Goal: Task Accomplishment & Management: Use online tool/utility

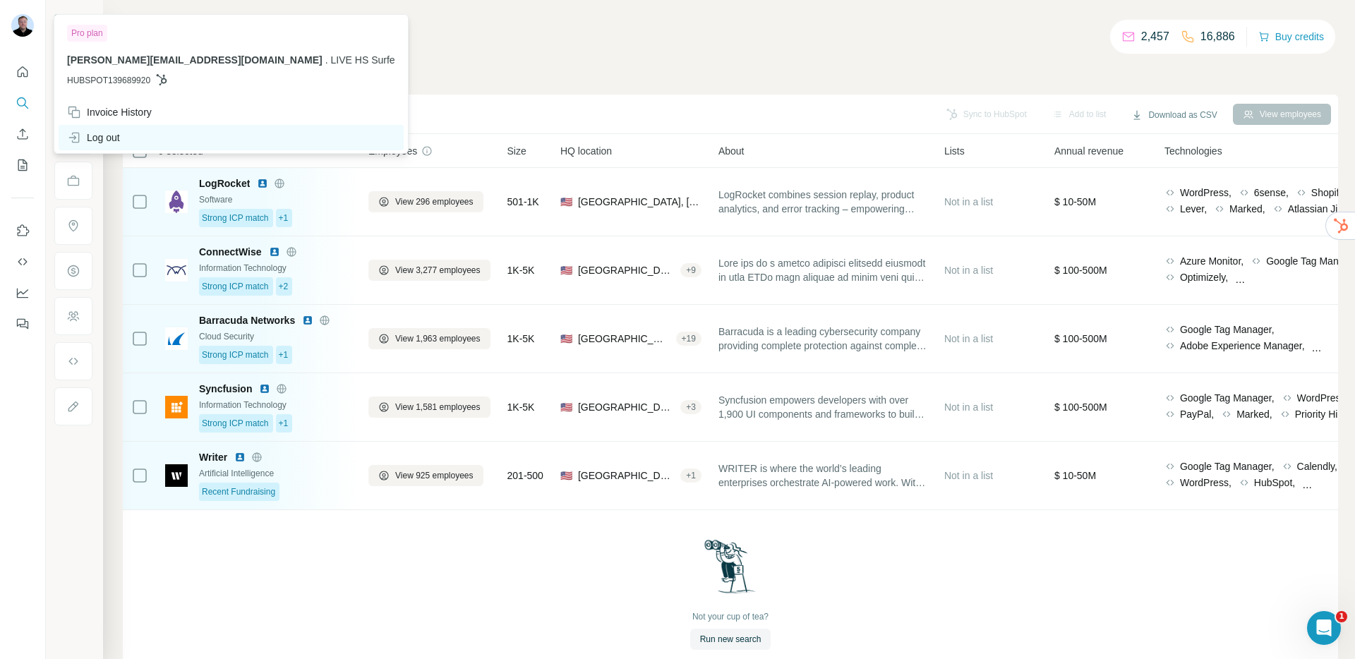
click at [104, 131] on div "Log out" at bounding box center [93, 138] width 53 height 14
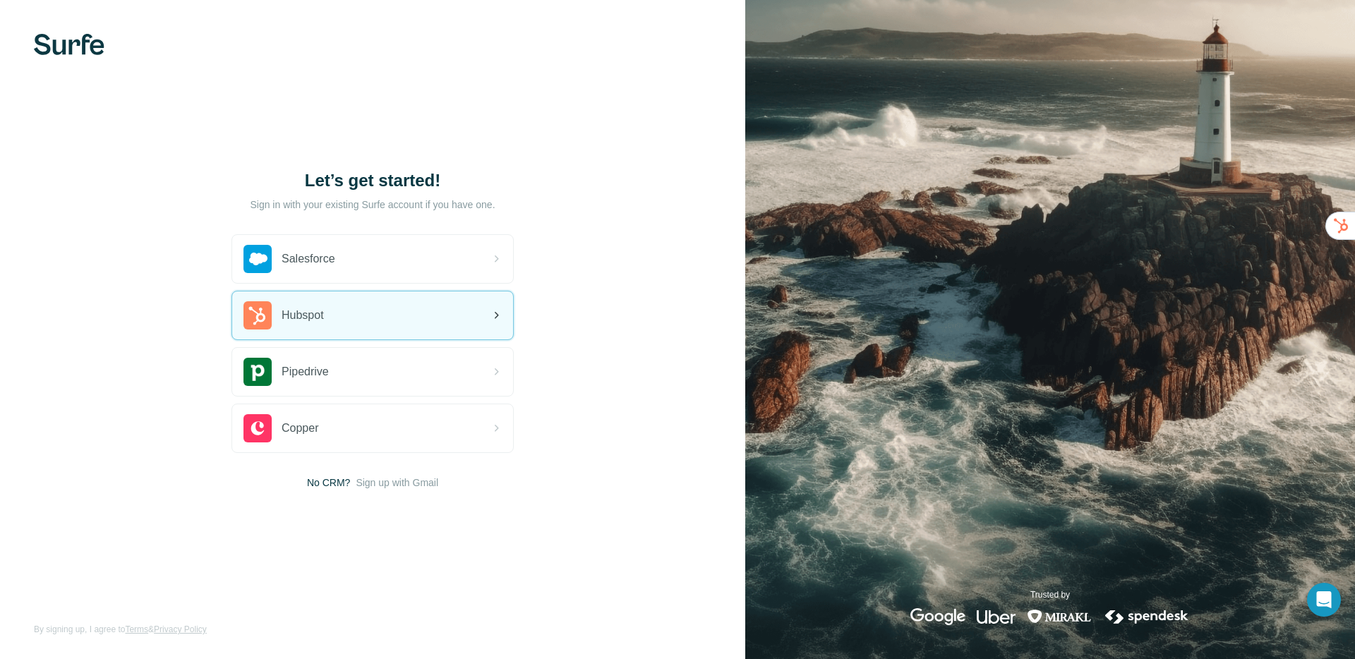
click at [351, 311] on div "Hubspot" at bounding box center [372, 316] width 281 height 48
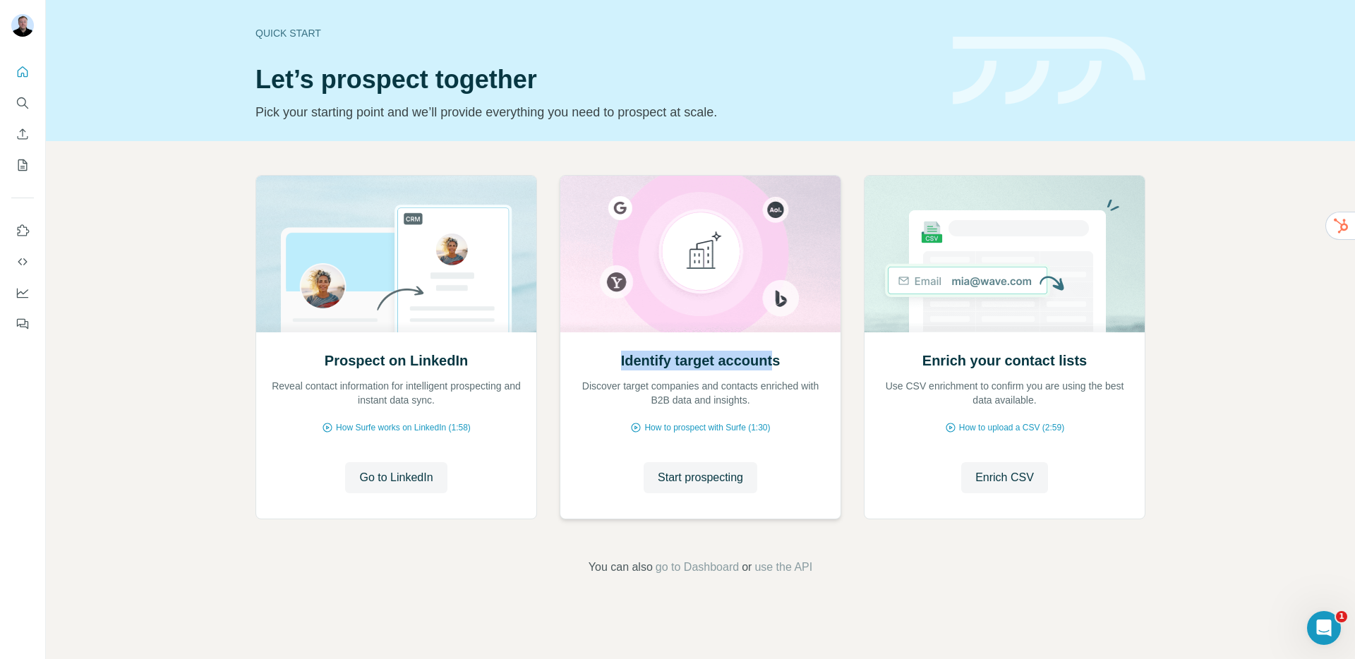
drag, startPoint x: 610, startPoint y: 359, endPoint x: 777, endPoint y: 360, distance: 167.3
click at [777, 360] on div "Identify target accounts Discover target companies and contacts enriched with B…" at bounding box center [701, 379] width 252 height 56
click at [1004, 479] on span "Enrich CSV" at bounding box center [1004, 477] width 59 height 17
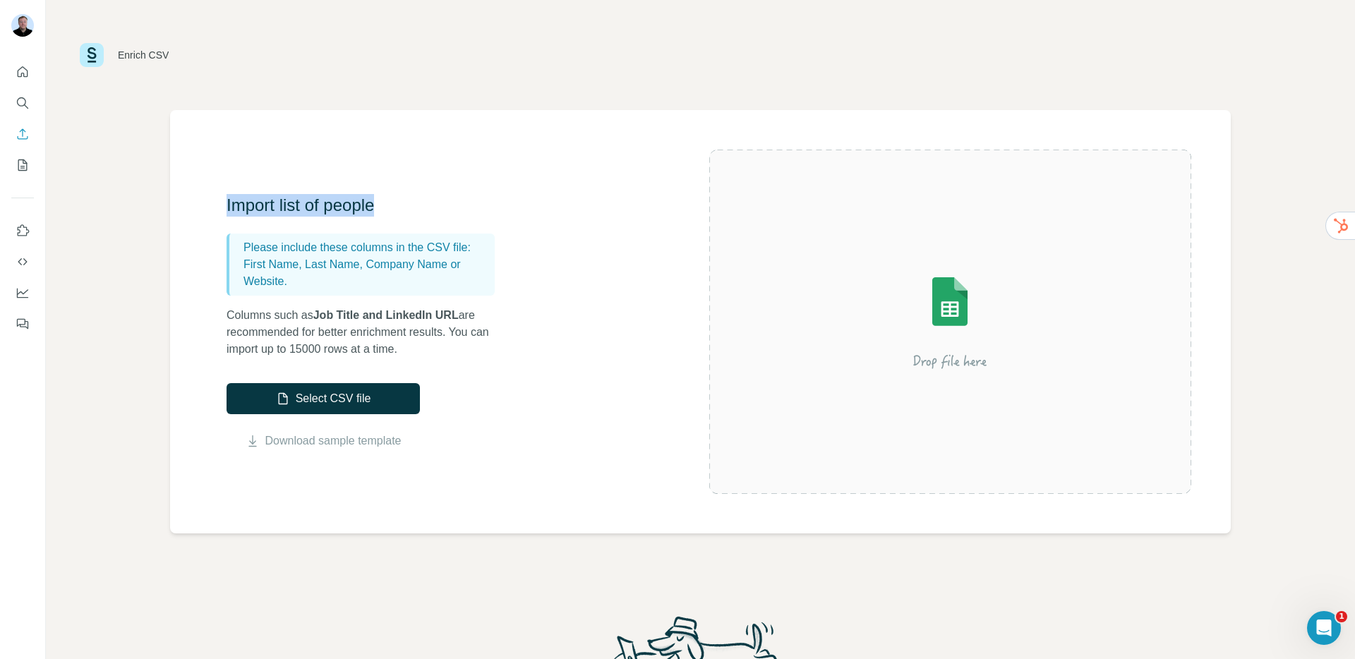
drag, startPoint x: 226, startPoint y: 209, endPoint x: 400, endPoint y: 210, distance: 174.4
click at [400, 210] on h3 "Import list of people" at bounding box center [368, 205] width 282 height 23
click at [26, 70] on icon "Quick start" at bounding box center [23, 71] width 11 height 11
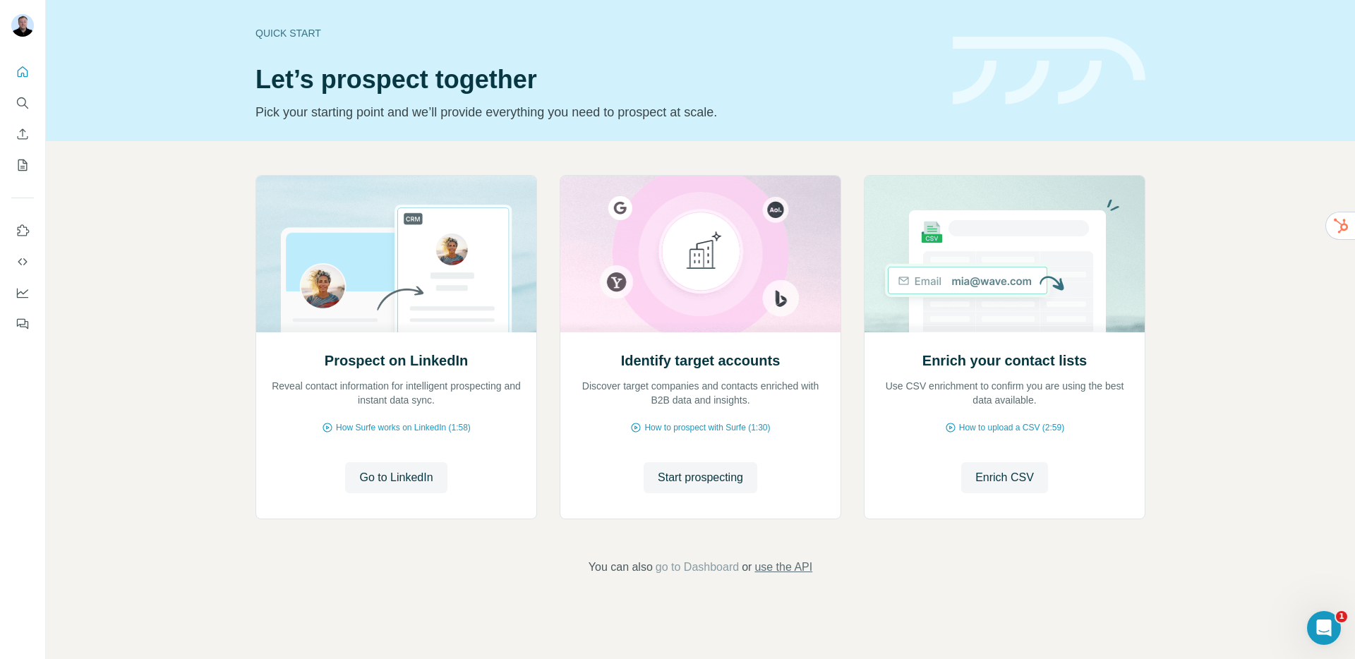
click at [800, 573] on span "use the API" at bounding box center [784, 567] width 58 height 17
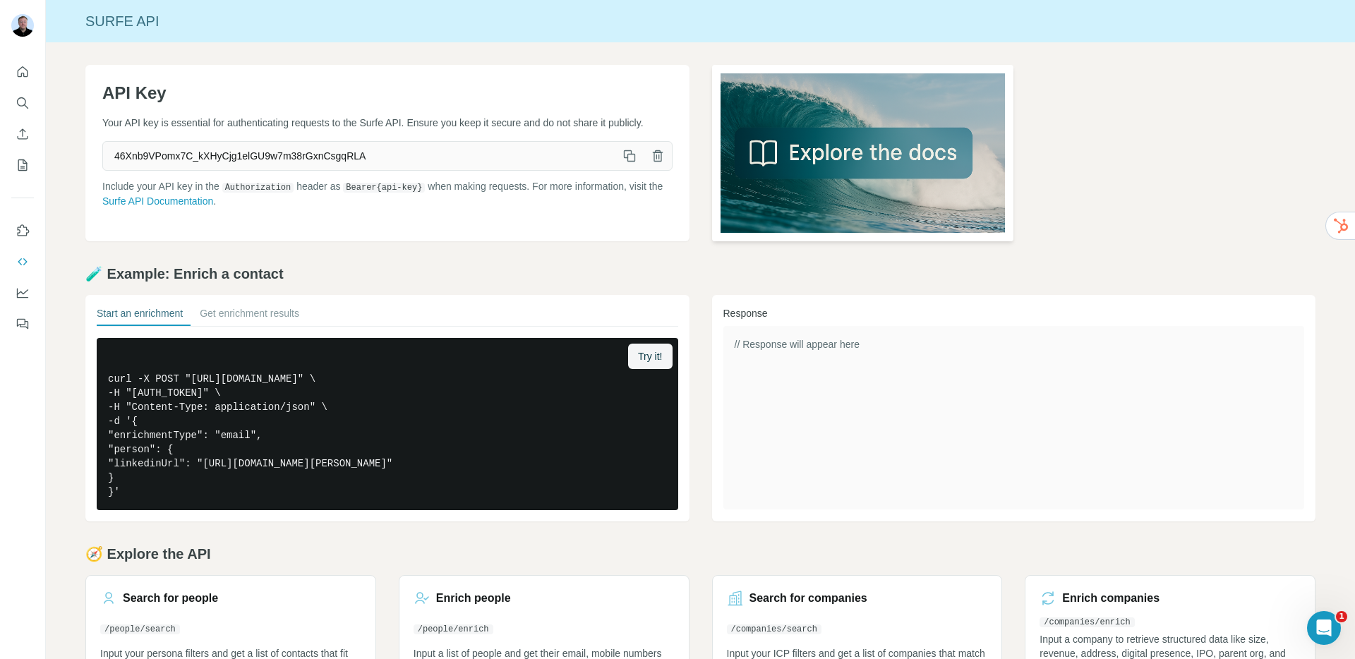
click at [912, 154] on img at bounding box center [863, 153] width 302 height 176
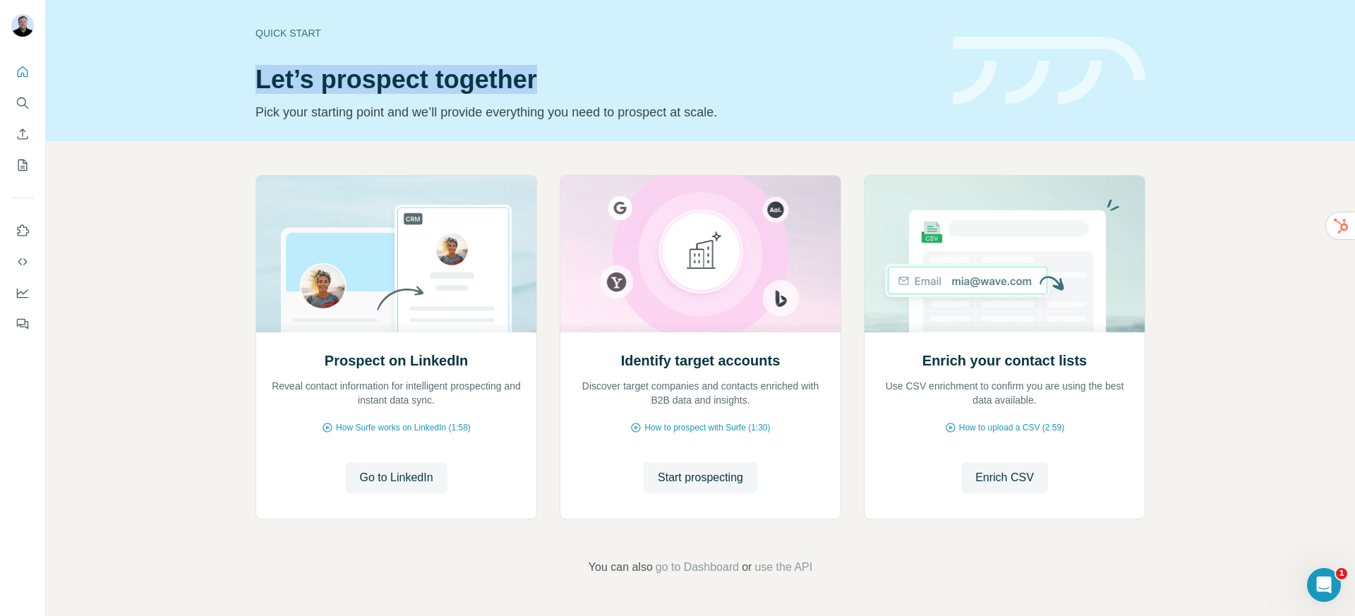
drag, startPoint x: 254, startPoint y: 70, endPoint x: 574, endPoint y: 78, distance: 319.8
click at [574, 78] on div "Quick start Let’s prospect together Pick your starting point and we’ll provide …" at bounding box center [700, 70] width 1309 height 141
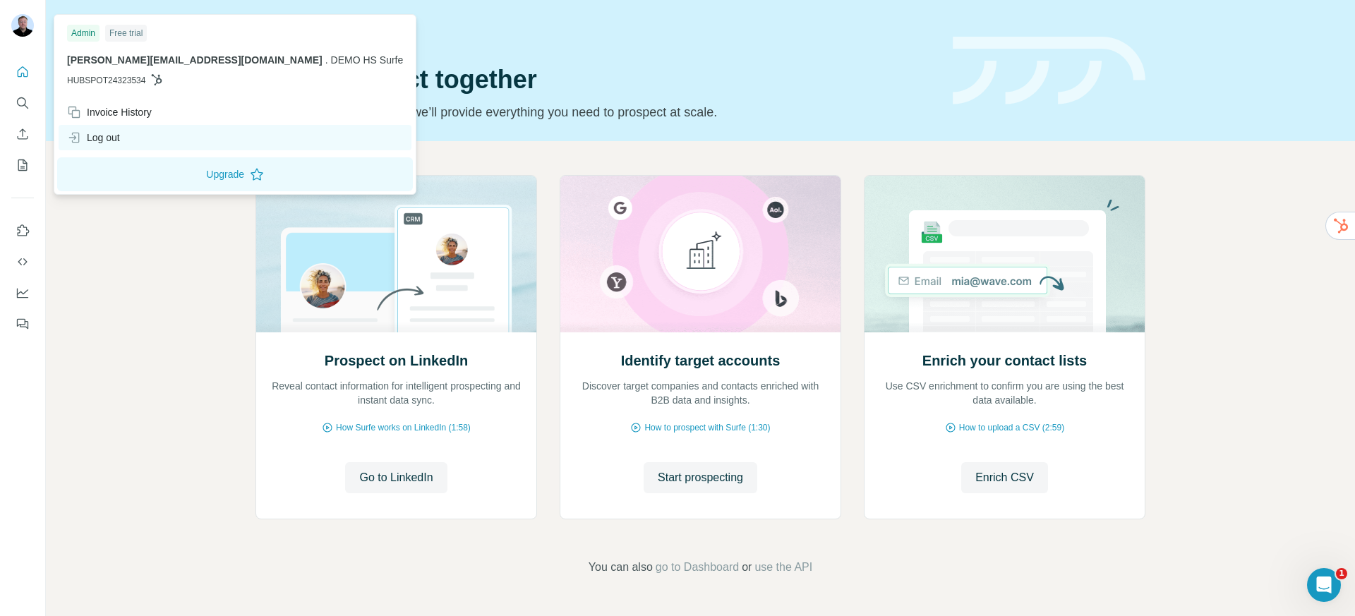
click at [114, 140] on div "Log out" at bounding box center [93, 138] width 53 height 14
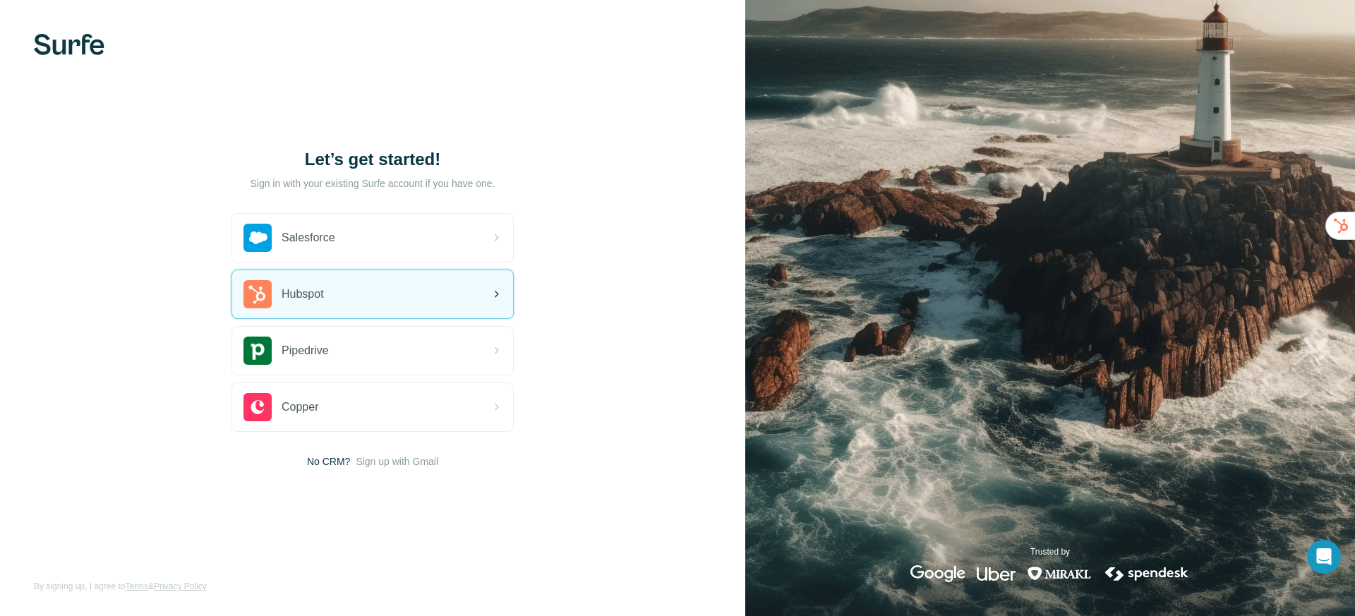
click at [307, 291] on span "Hubspot" at bounding box center [303, 294] width 42 height 17
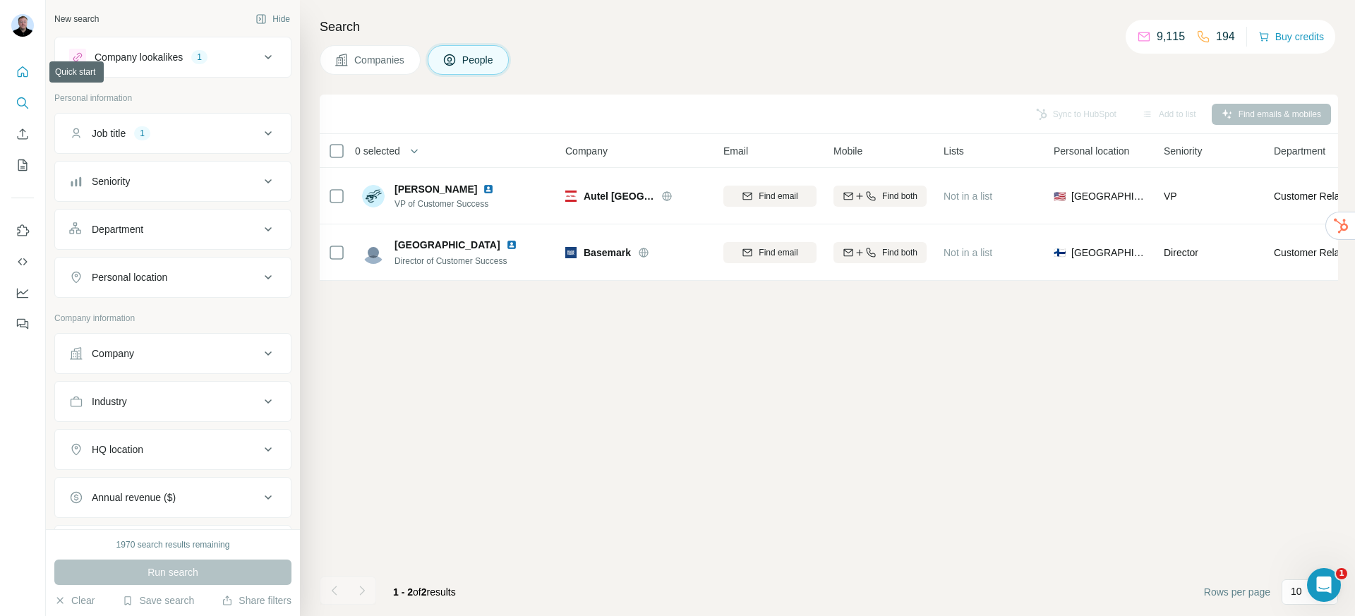
click at [23, 76] on icon "Quick start" at bounding box center [23, 72] width 14 height 14
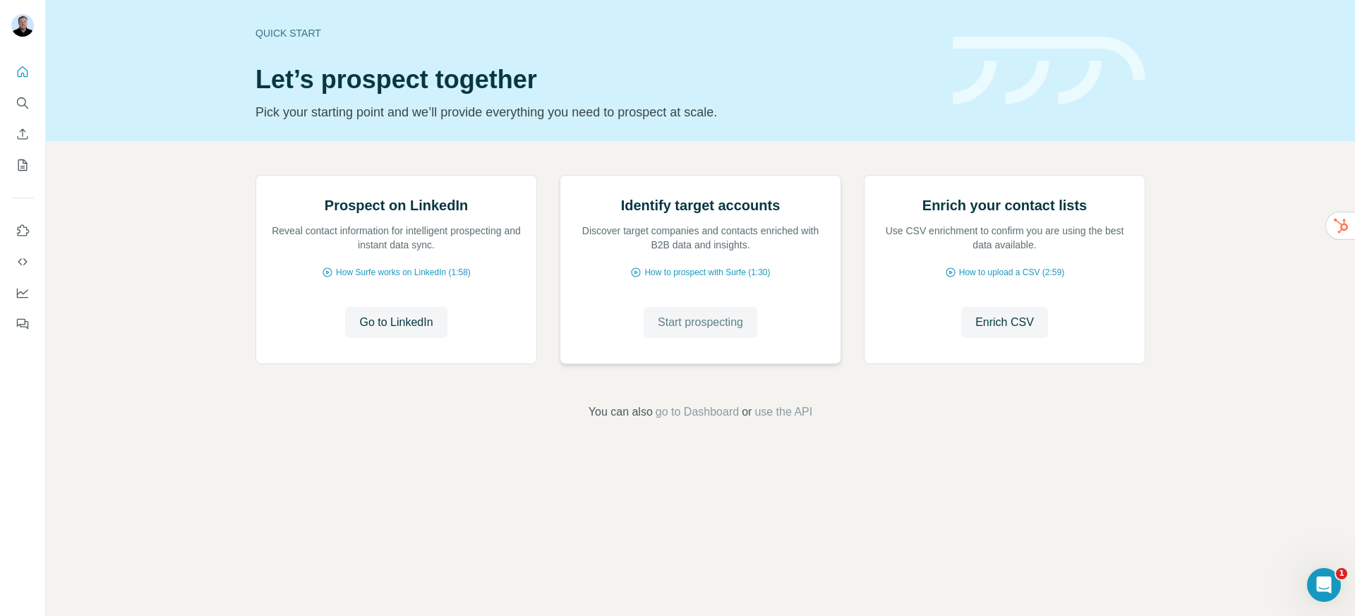
click at [694, 331] on span "Start prospecting" at bounding box center [700, 322] width 85 height 17
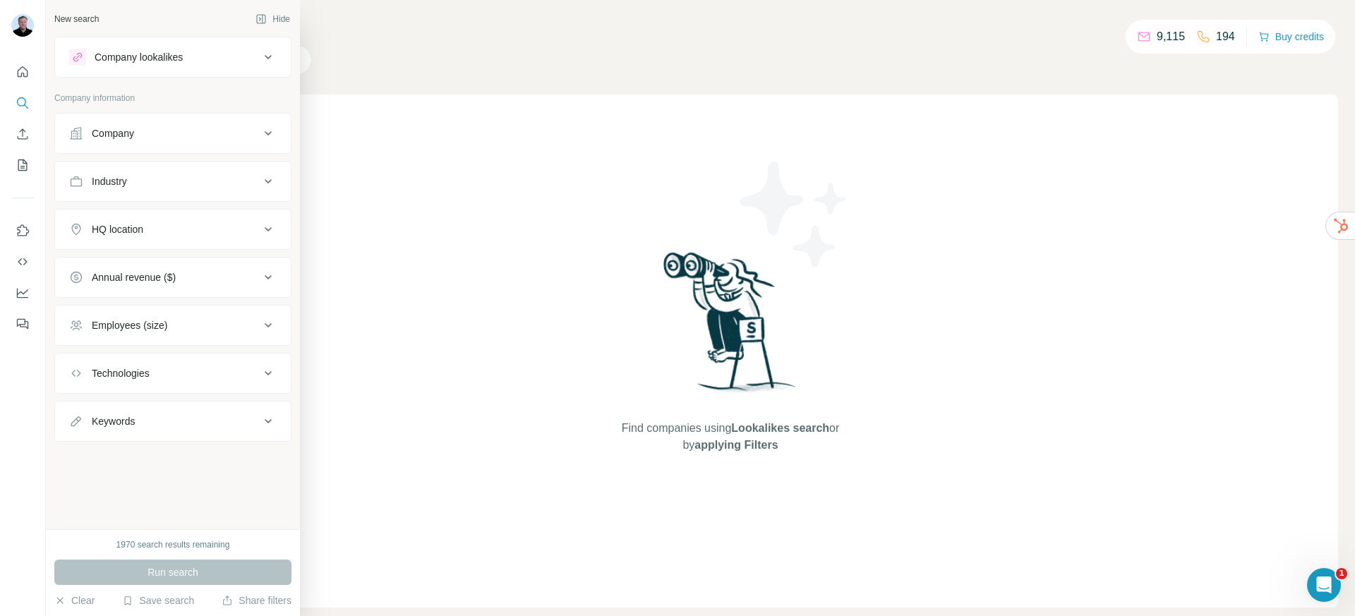
click at [132, 62] on div "Company lookalikes" at bounding box center [139, 57] width 88 height 14
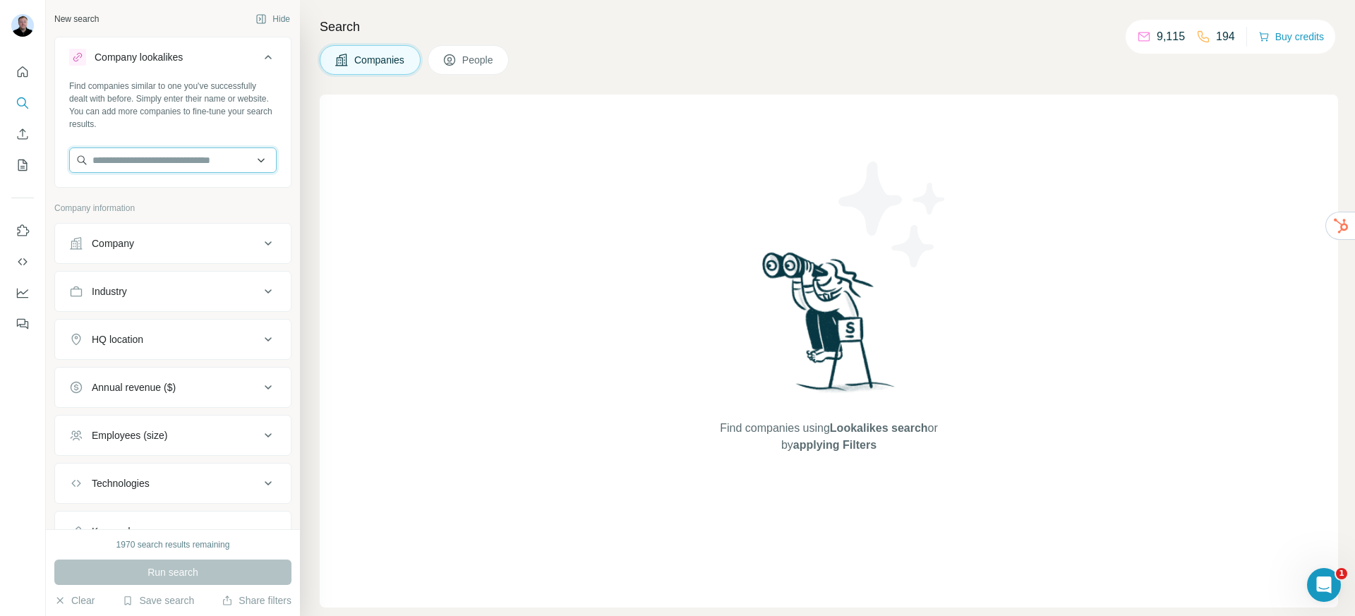
click at [171, 166] on input "text" at bounding box center [173, 160] width 208 height 25
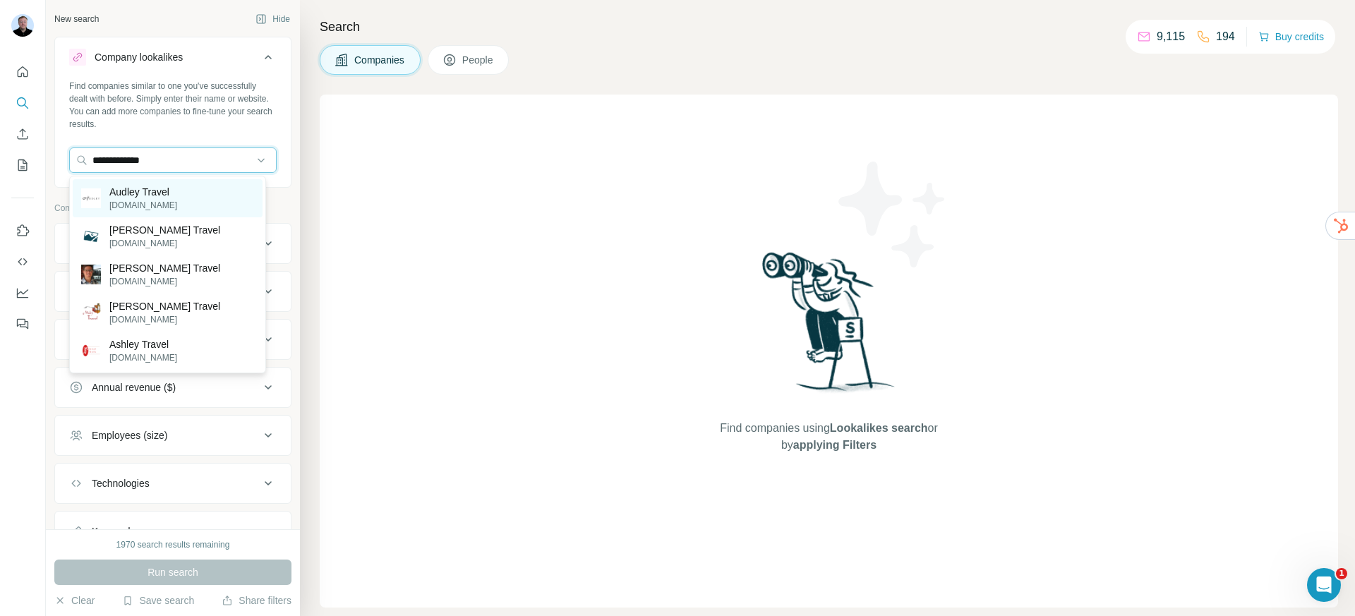
type input "**********"
click at [165, 206] on p "[DOMAIN_NAME]" at bounding box center [143, 205] width 68 height 13
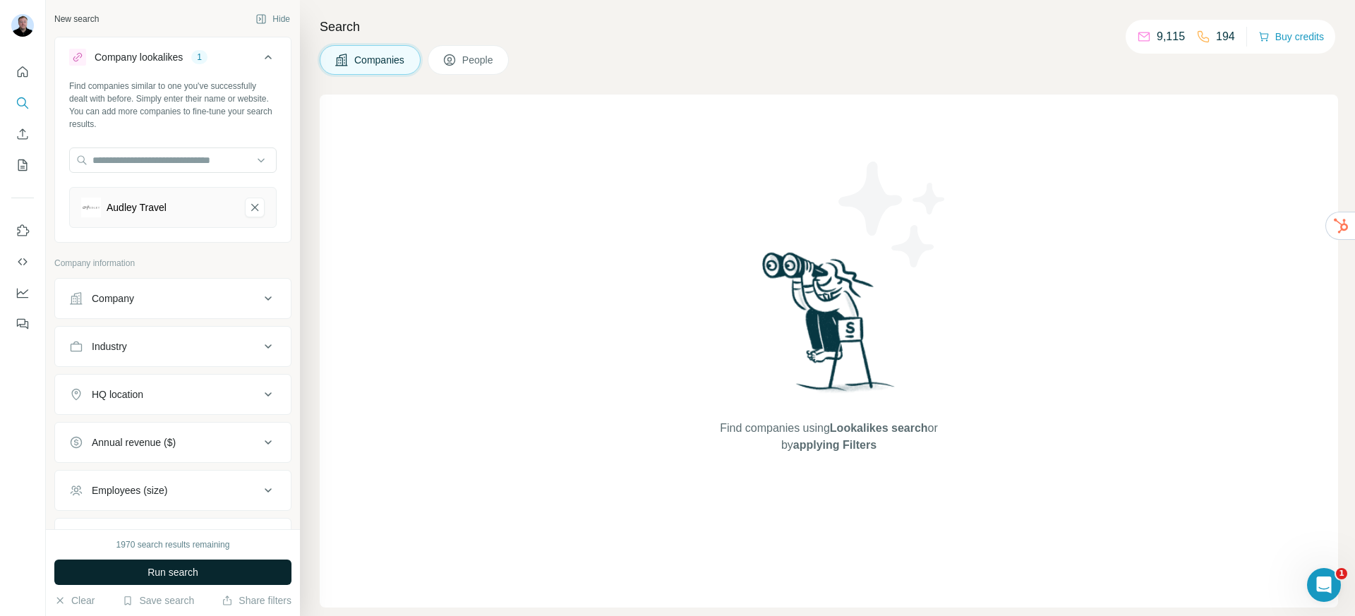
click at [164, 577] on span "Run search" at bounding box center [173, 572] width 51 height 14
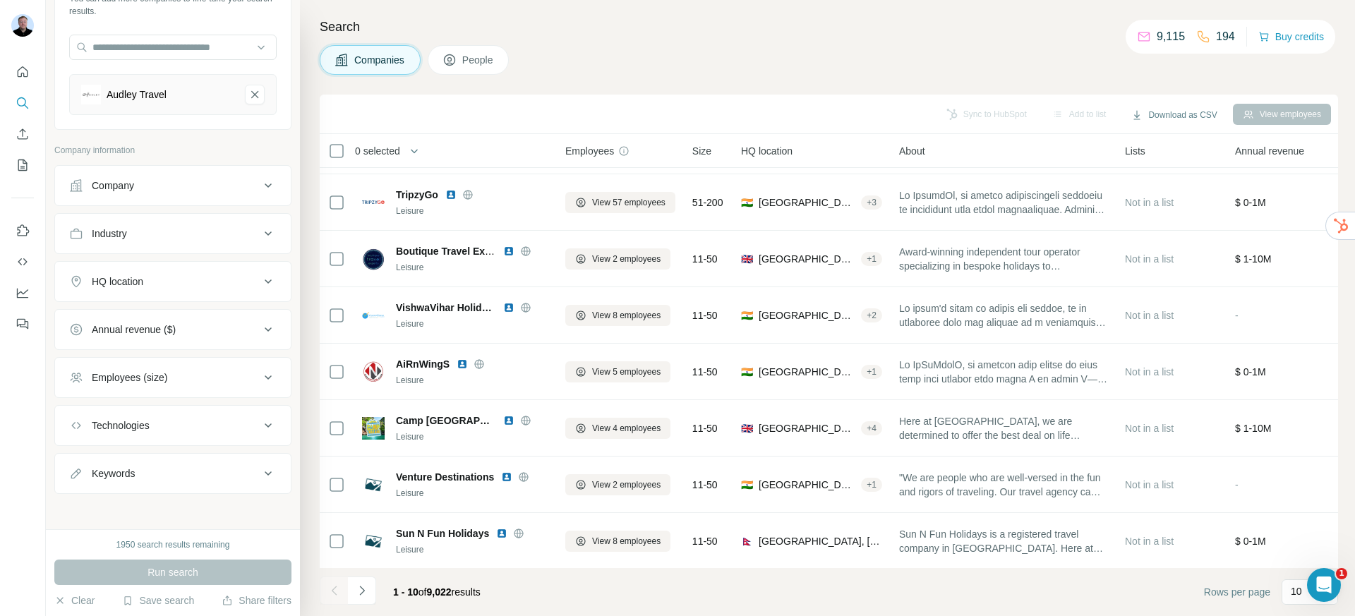
scroll to position [117, 0]
click at [147, 231] on div "Industry" at bounding box center [164, 229] width 191 height 14
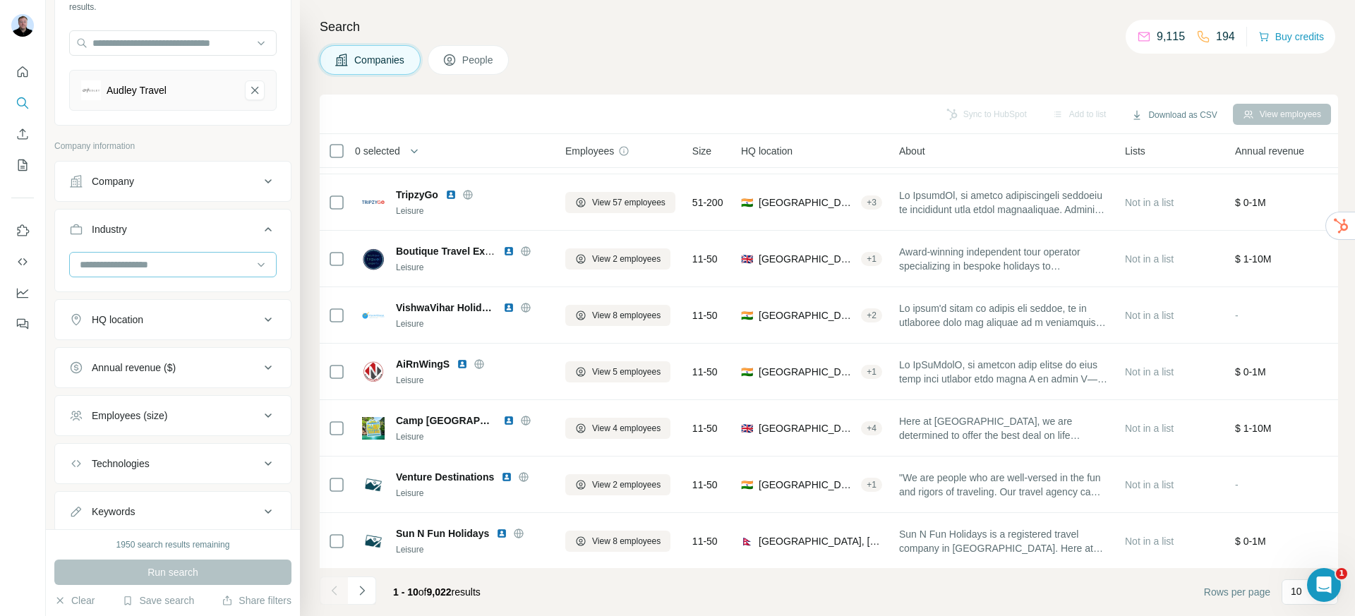
click at [169, 275] on div at bounding box center [165, 265] width 174 height 24
click at [367, 76] on div "Search Companies People Sync to HubSpot Add to list Download as CSV View employ…" at bounding box center [827, 308] width 1055 height 616
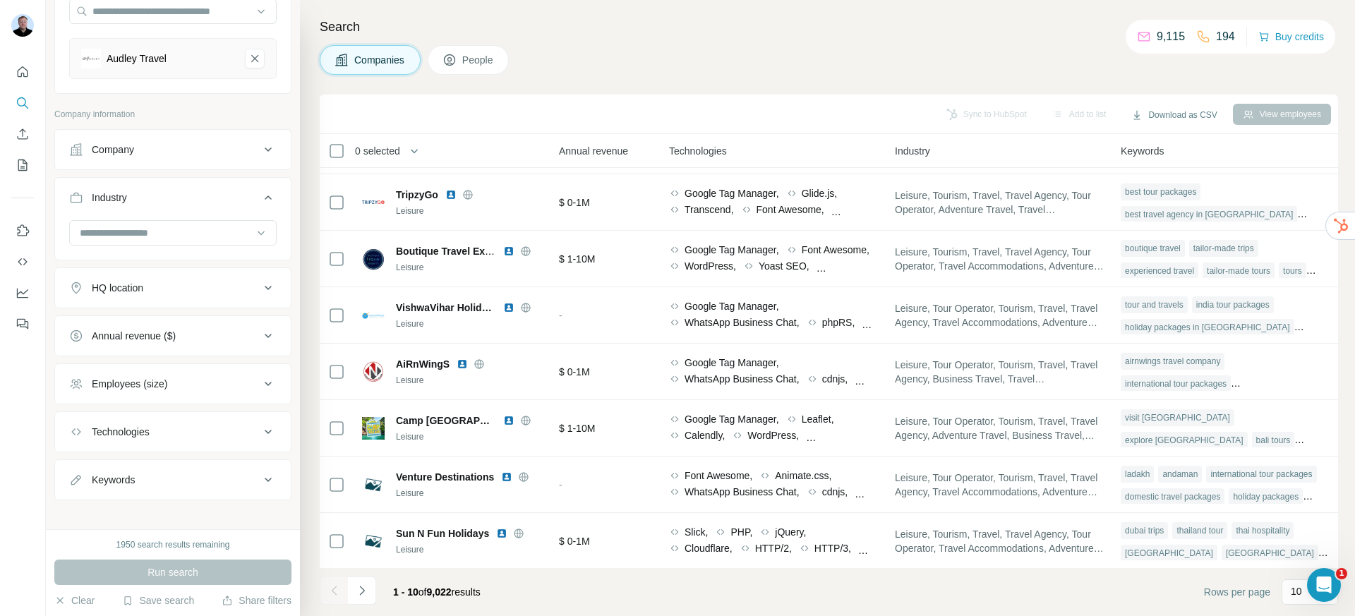
scroll to position [160, 0]
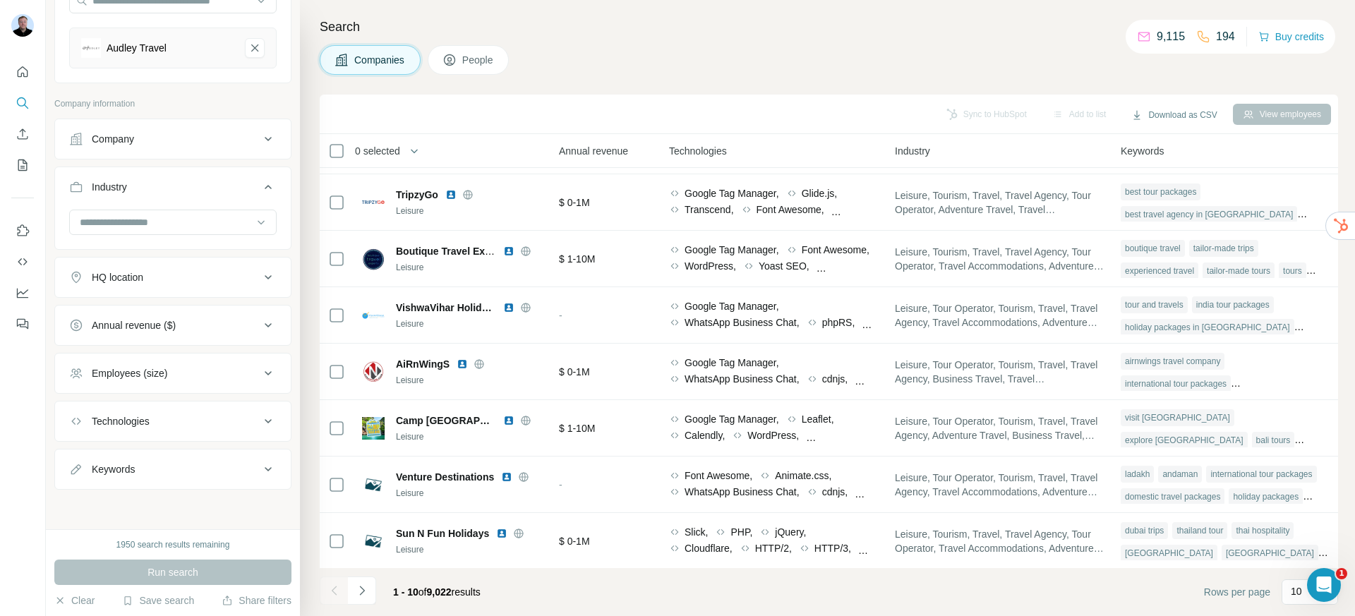
click at [150, 327] on div "Annual revenue ($)" at bounding box center [134, 325] width 84 height 14
click at [154, 326] on div "Annual revenue ($)" at bounding box center [134, 325] width 84 height 14
click at [121, 420] on div "Technologies" at bounding box center [121, 421] width 58 height 14
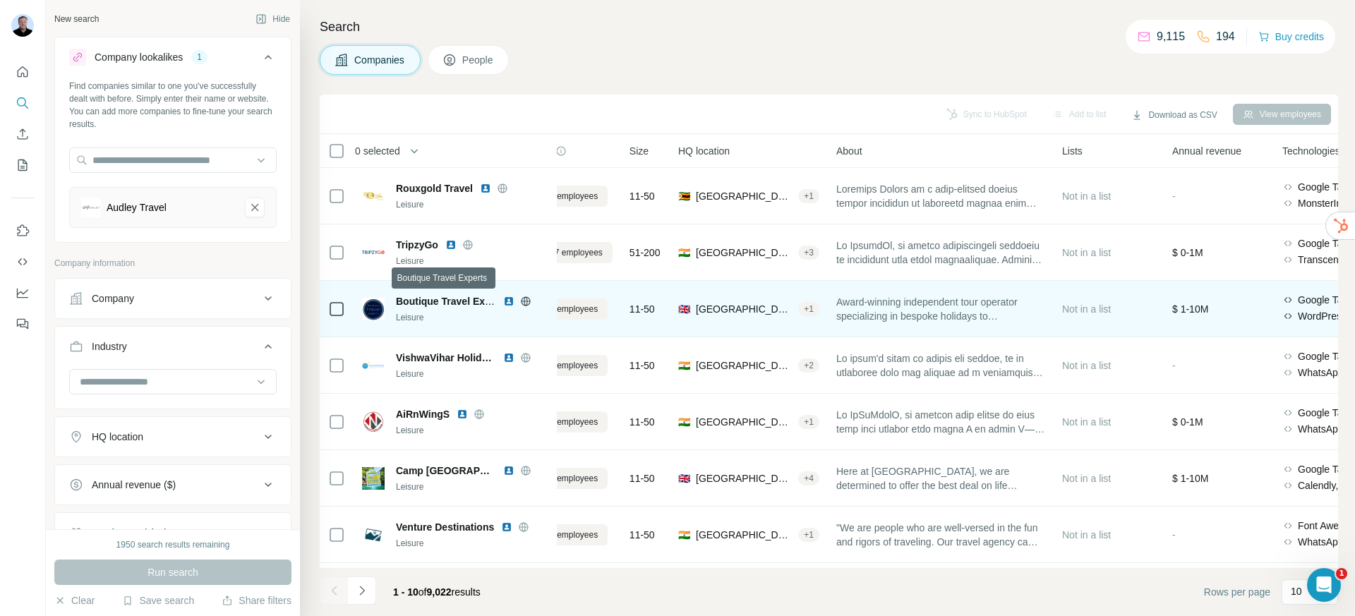
scroll to position [0, 0]
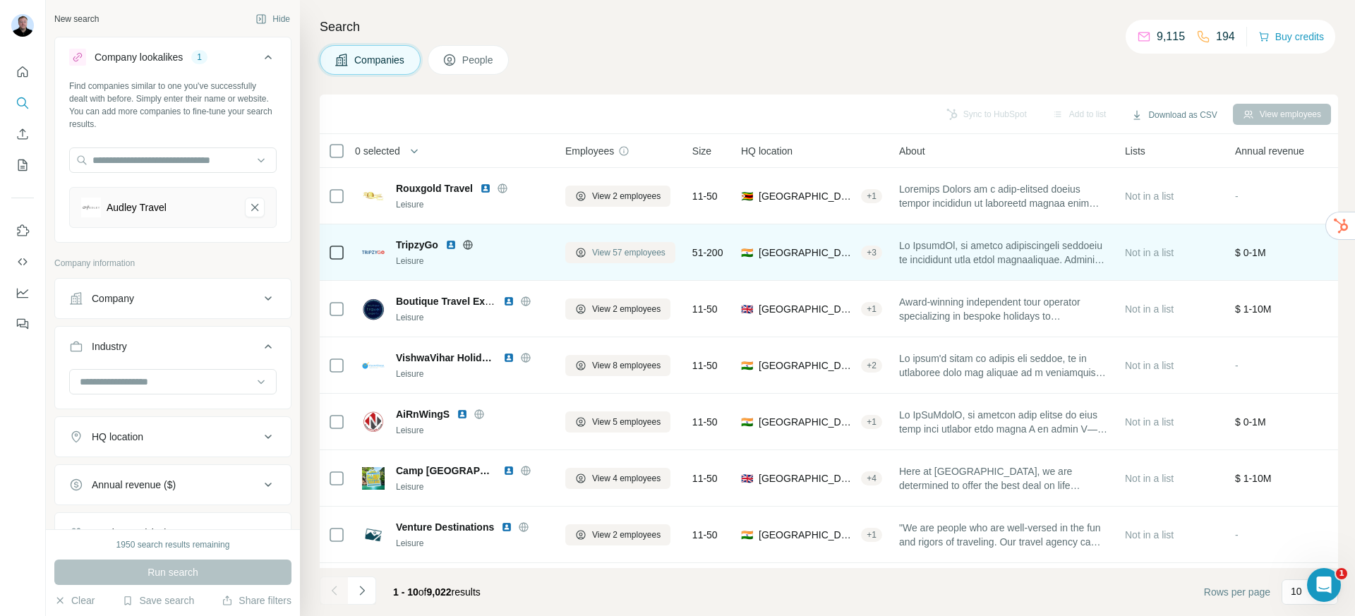
click at [620, 254] on span "View 57 employees" at bounding box center [628, 252] width 73 height 13
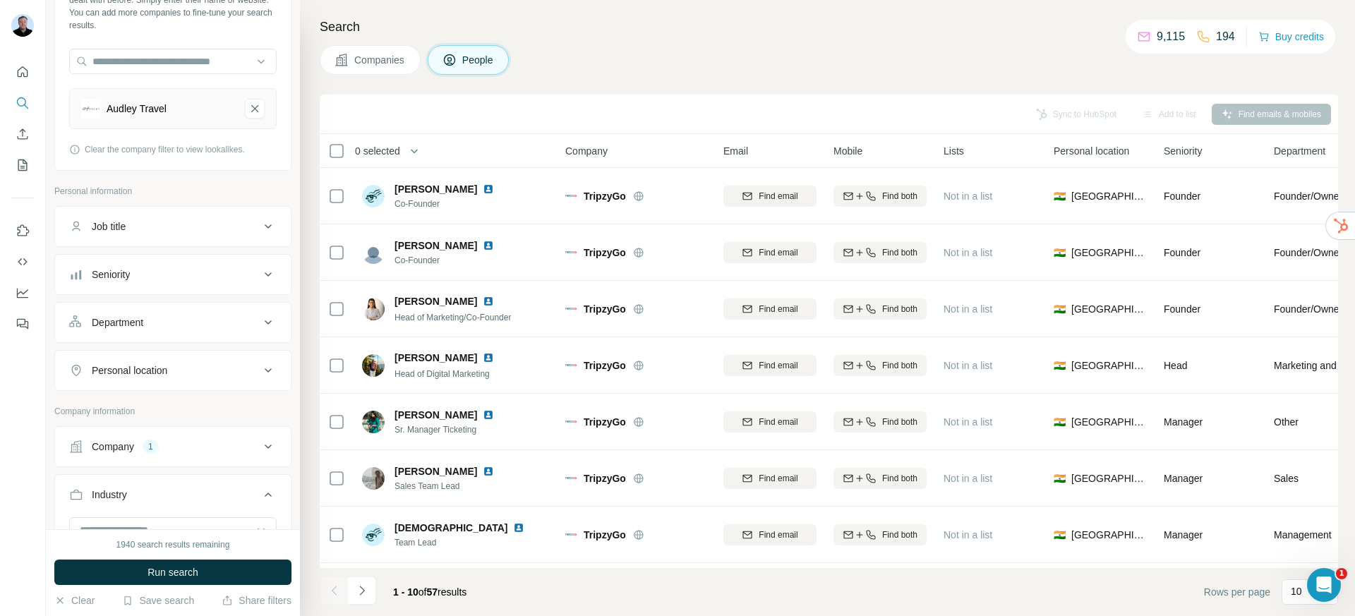
scroll to position [108, 0]
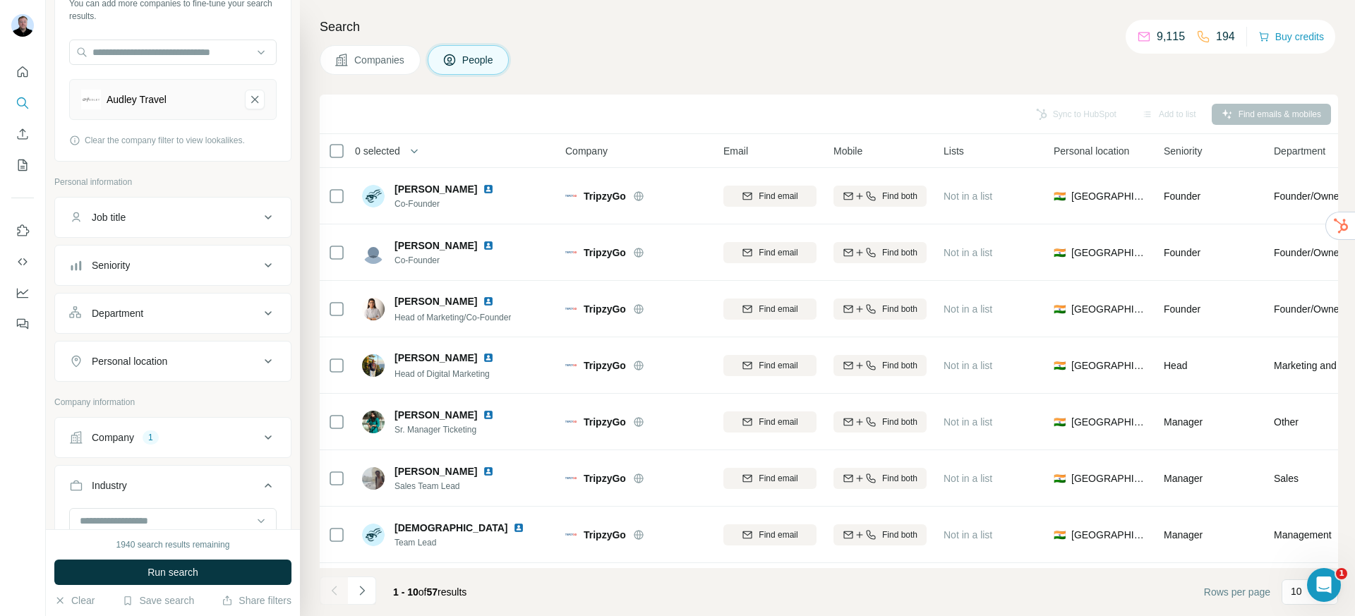
click at [179, 266] on div "Seniority" at bounding box center [164, 265] width 191 height 14
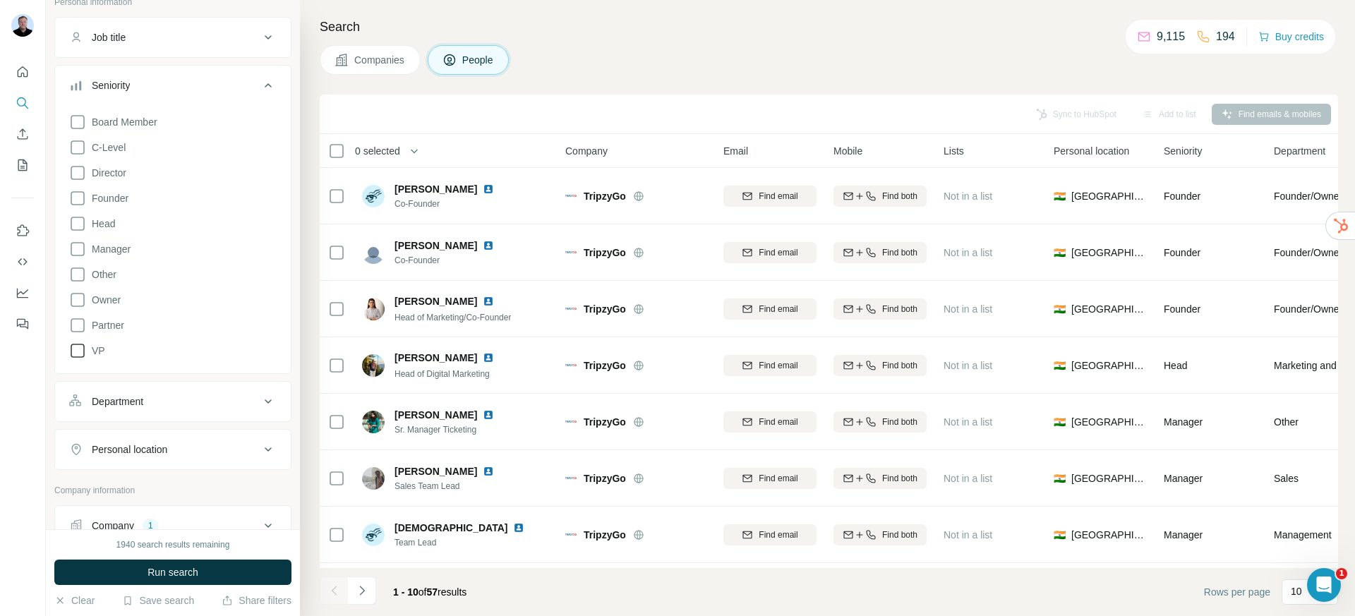
scroll to position [289, 0]
click at [78, 144] on icon at bounding box center [77, 146] width 17 height 17
click at [80, 176] on icon at bounding box center [77, 172] width 17 height 17
click at [77, 225] on icon at bounding box center [77, 223] width 17 height 17
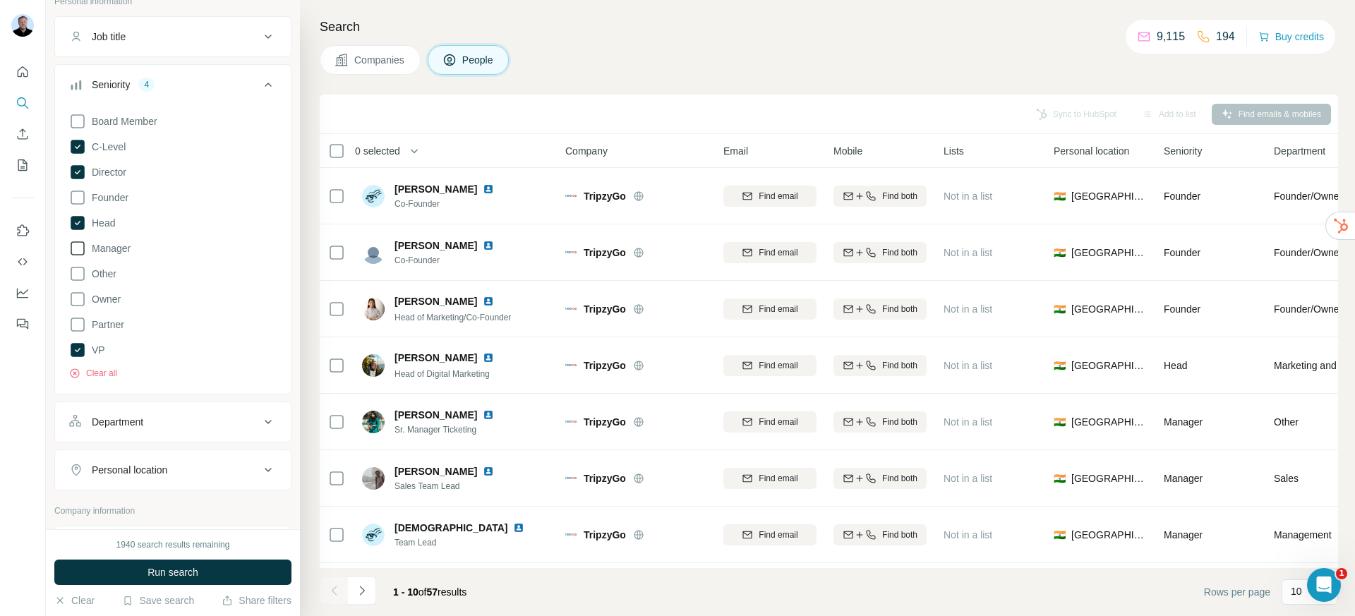
click at [74, 248] on icon at bounding box center [77, 248] width 17 height 17
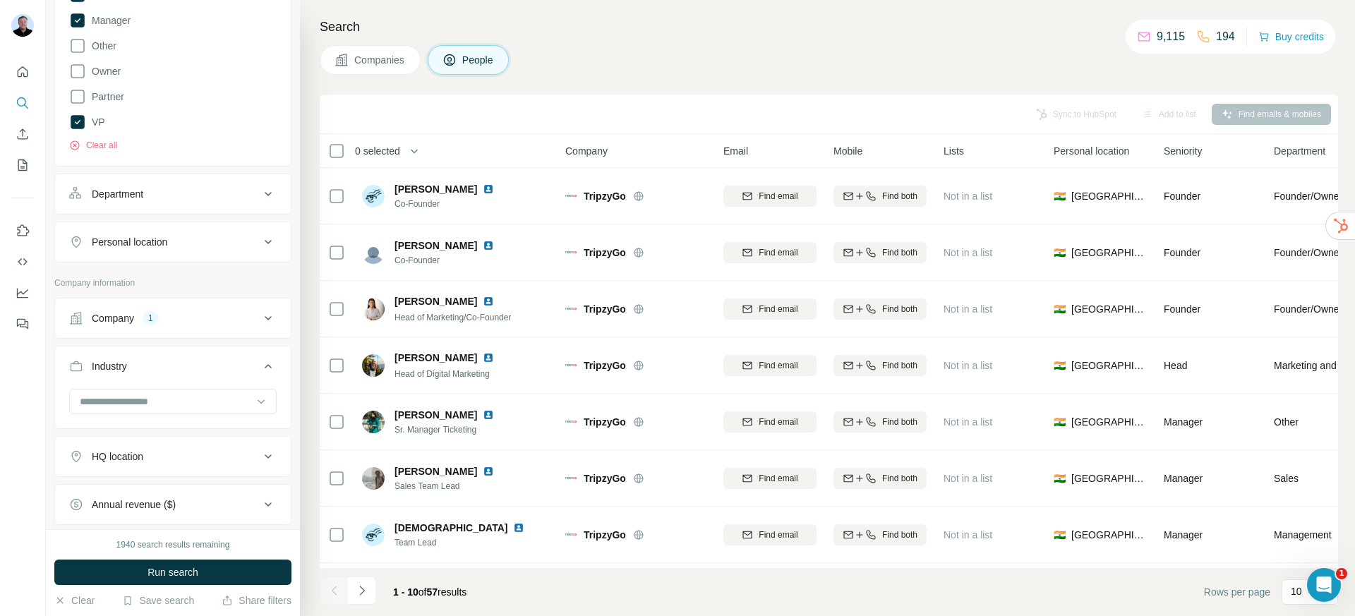
scroll to position [522, 0]
click at [157, 191] on div "Department" at bounding box center [164, 188] width 191 height 14
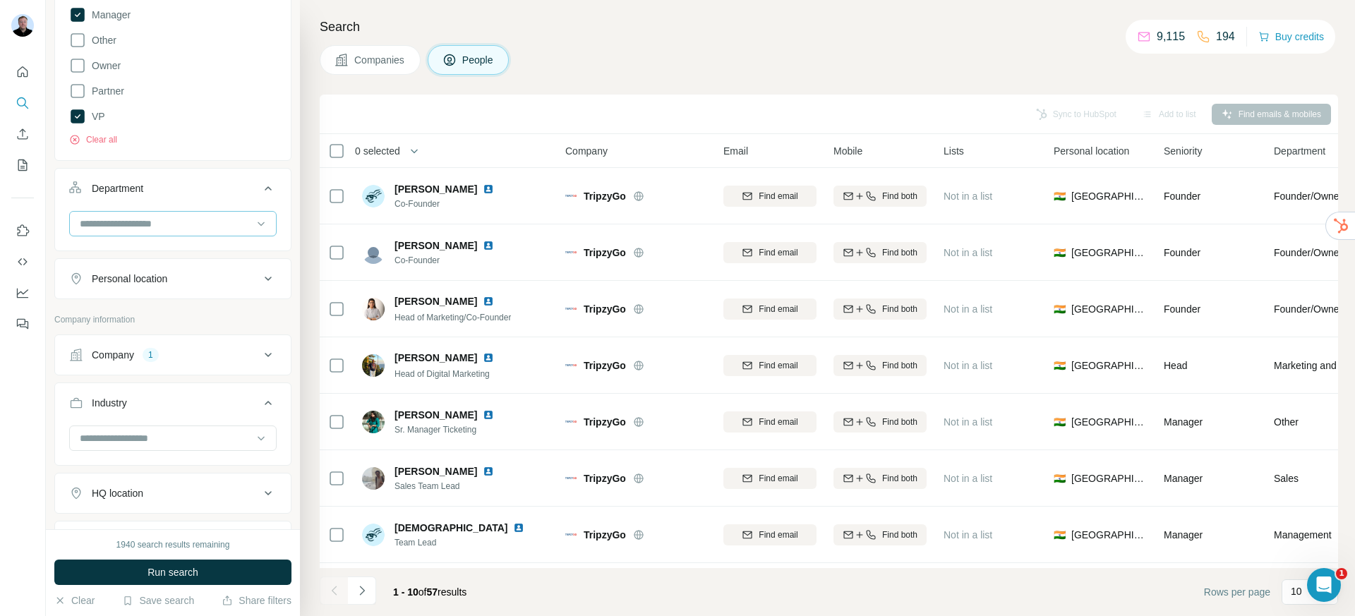
click at [175, 225] on input at bounding box center [165, 224] width 174 height 16
click at [220, 165] on ul "Job title Seniority 5 Board Member C-Level Director Founder Head Manager Other …" at bounding box center [172, 41] width 237 height 517
click at [160, 274] on div "Personal location" at bounding box center [130, 279] width 76 height 14
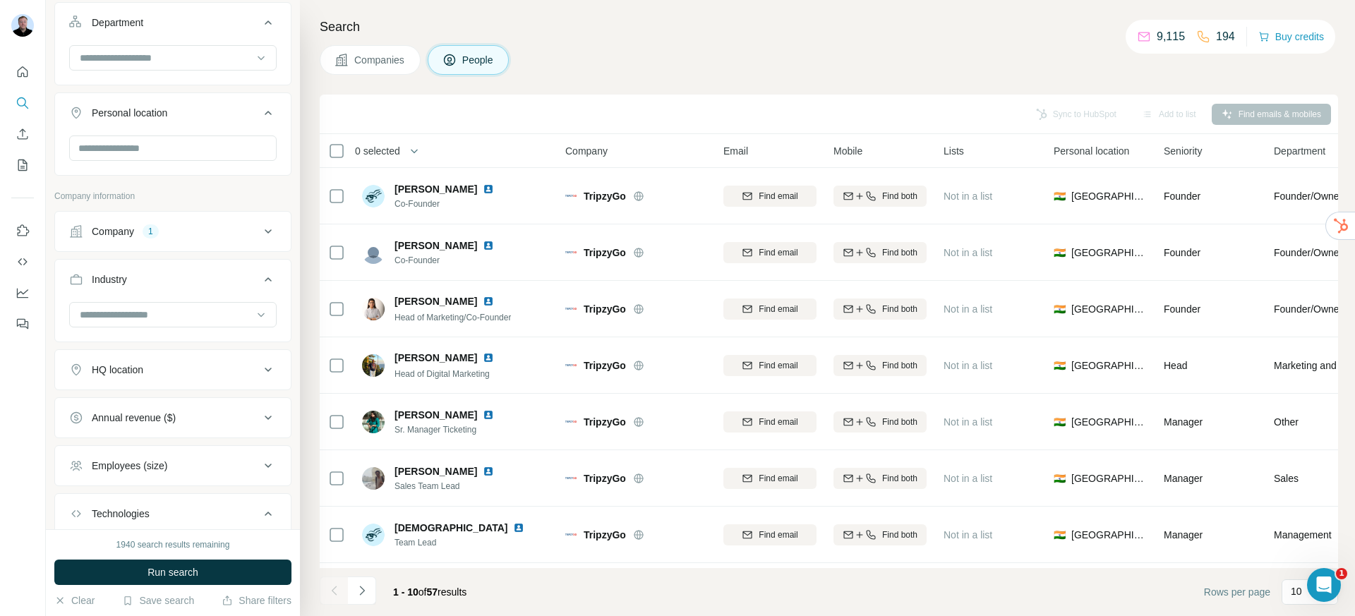
scroll to position [823, 0]
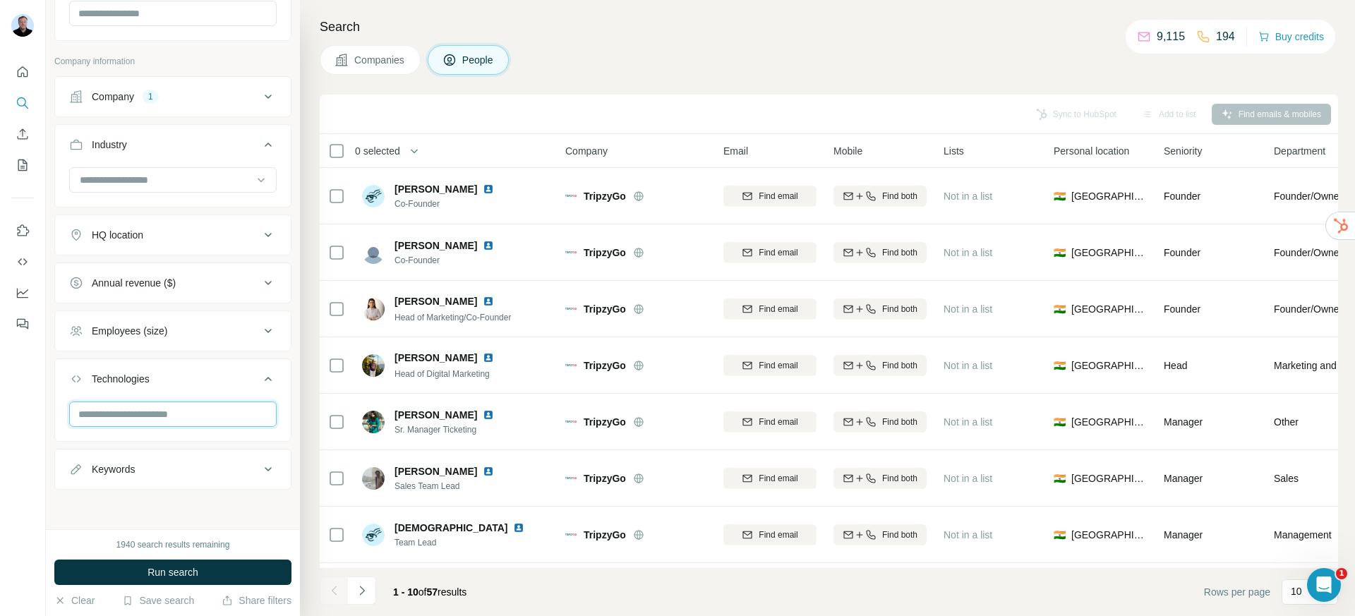
click at [157, 414] on input "text" at bounding box center [173, 414] width 208 height 25
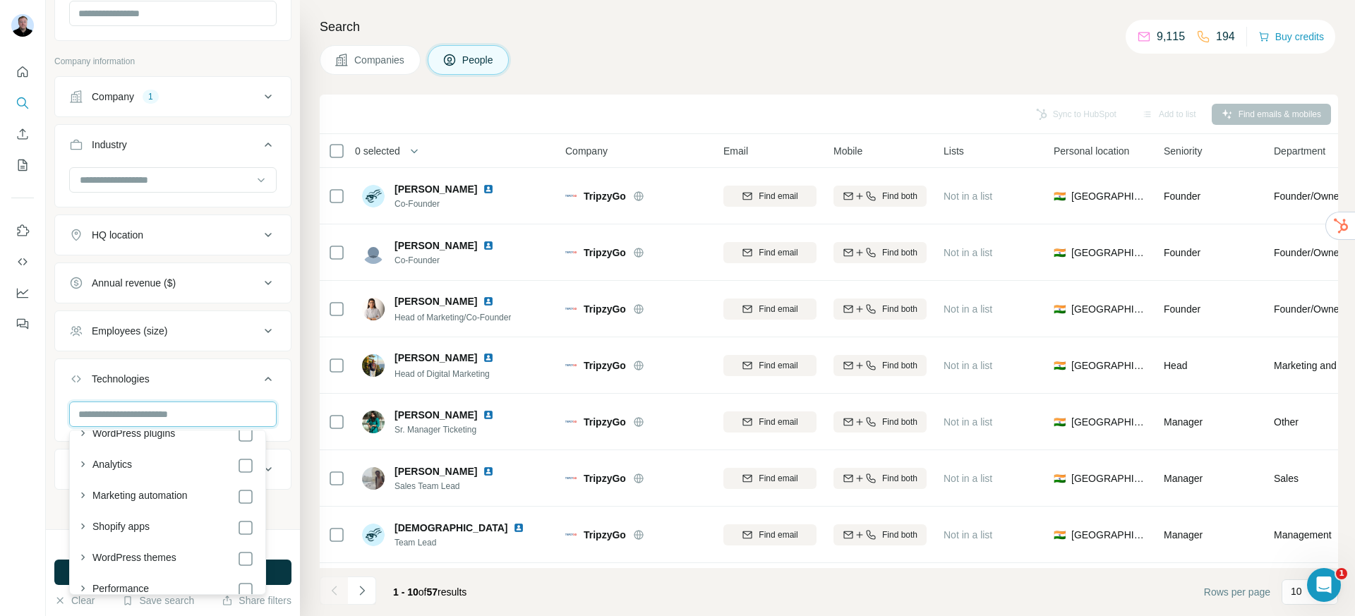
scroll to position [67, 0]
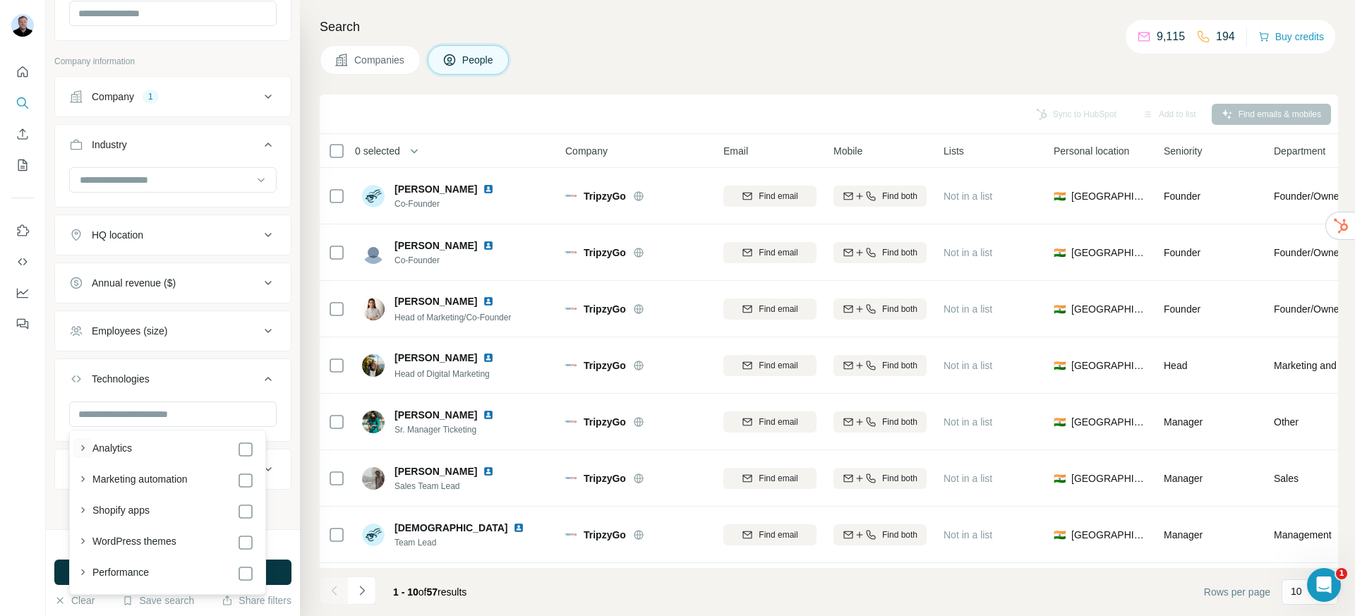
click at [82, 447] on icon "button" at bounding box center [83, 448] width 14 height 14
click at [172, 416] on input "text" at bounding box center [173, 414] width 208 height 25
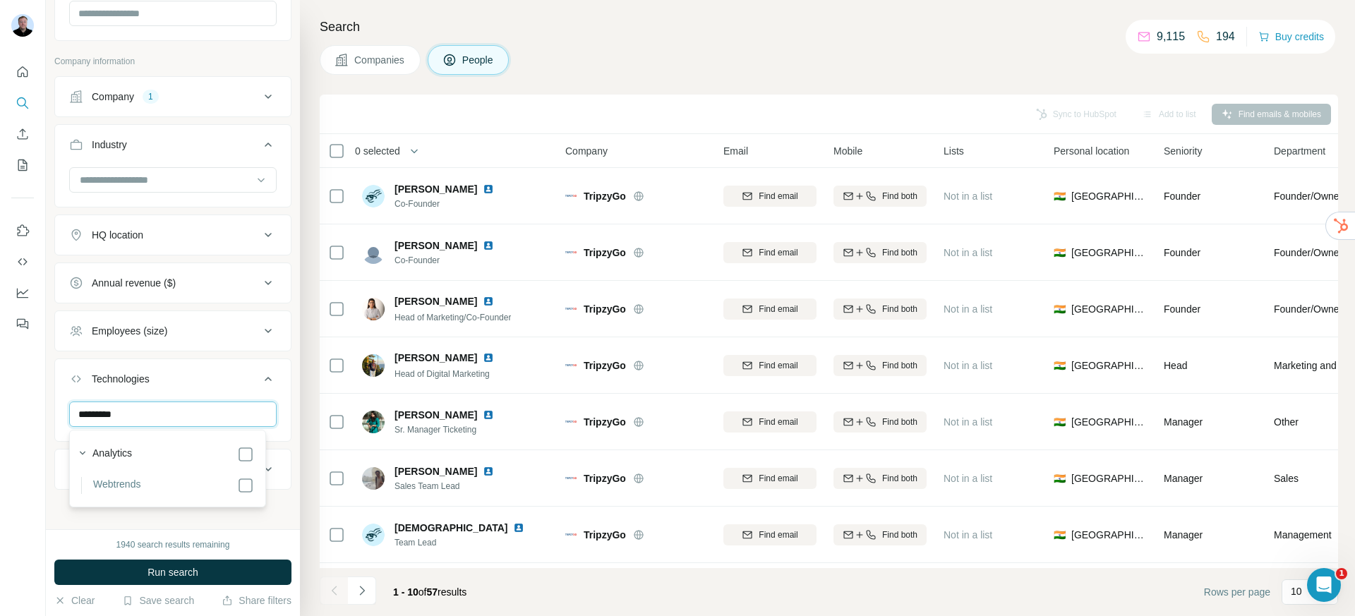
scroll to position [0, 0]
type input "*********"
click at [145, 487] on li "Webtrends" at bounding box center [167, 485] width 173 height 17
click at [167, 575] on span "Run search" at bounding box center [173, 572] width 51 height 14
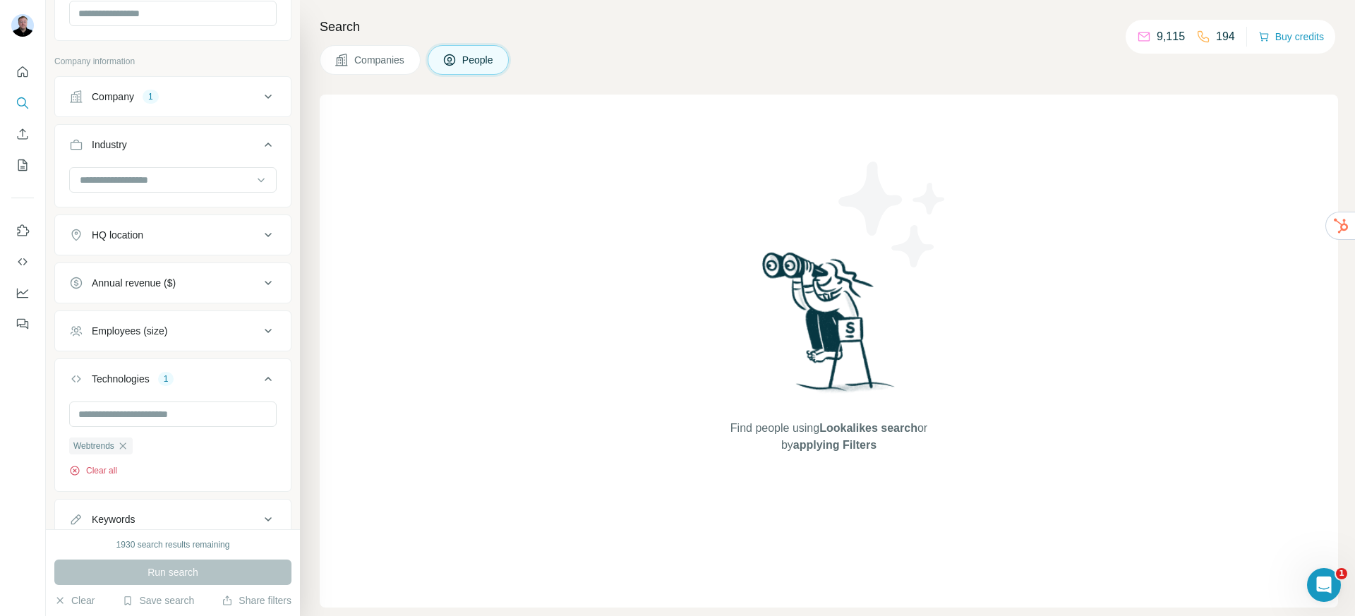
click at [109, 469] on button "Clear all" at bounding box center [93, 470] width 48 height 13
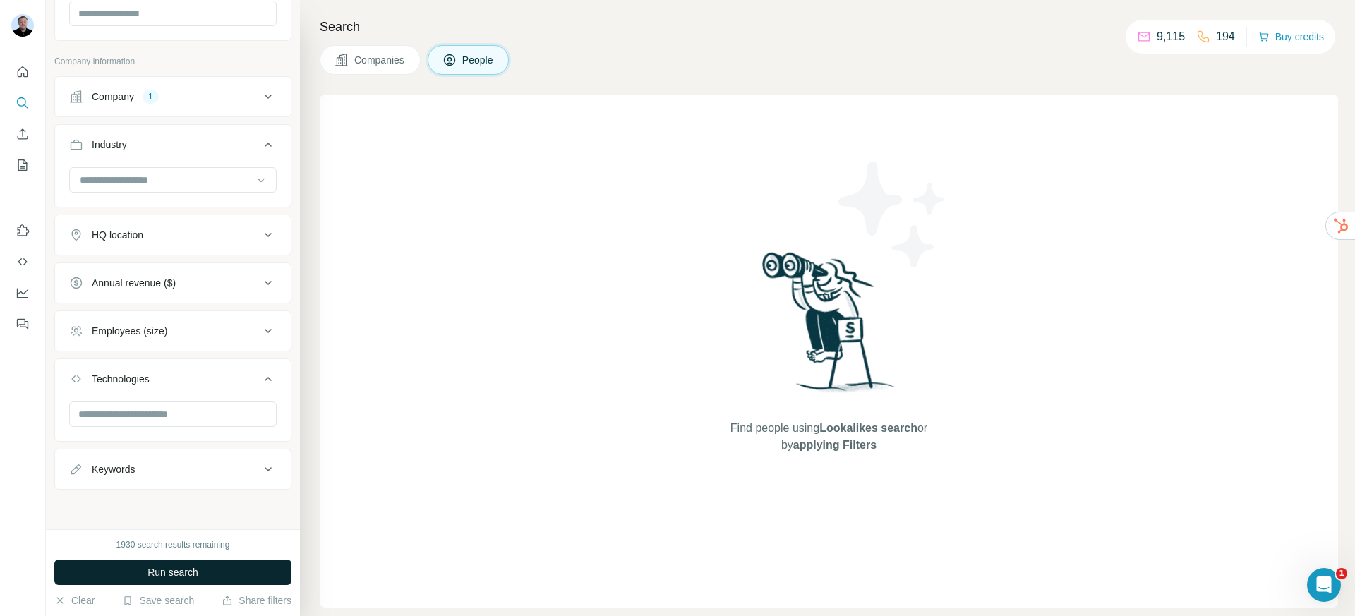
click at [167, 570] on span "Run search" at bounding box center [173, 572] width 51 height 14
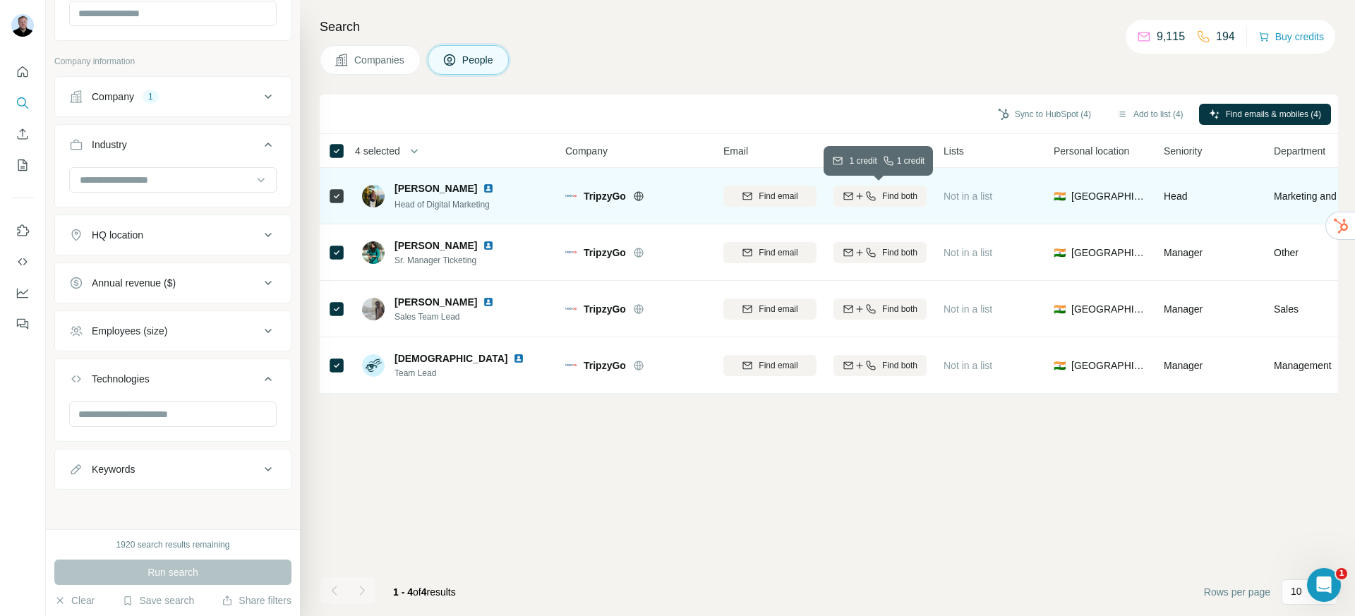
click at [897, 196] on span "Find both" at bounding box center [899, 196] width 35 height 13
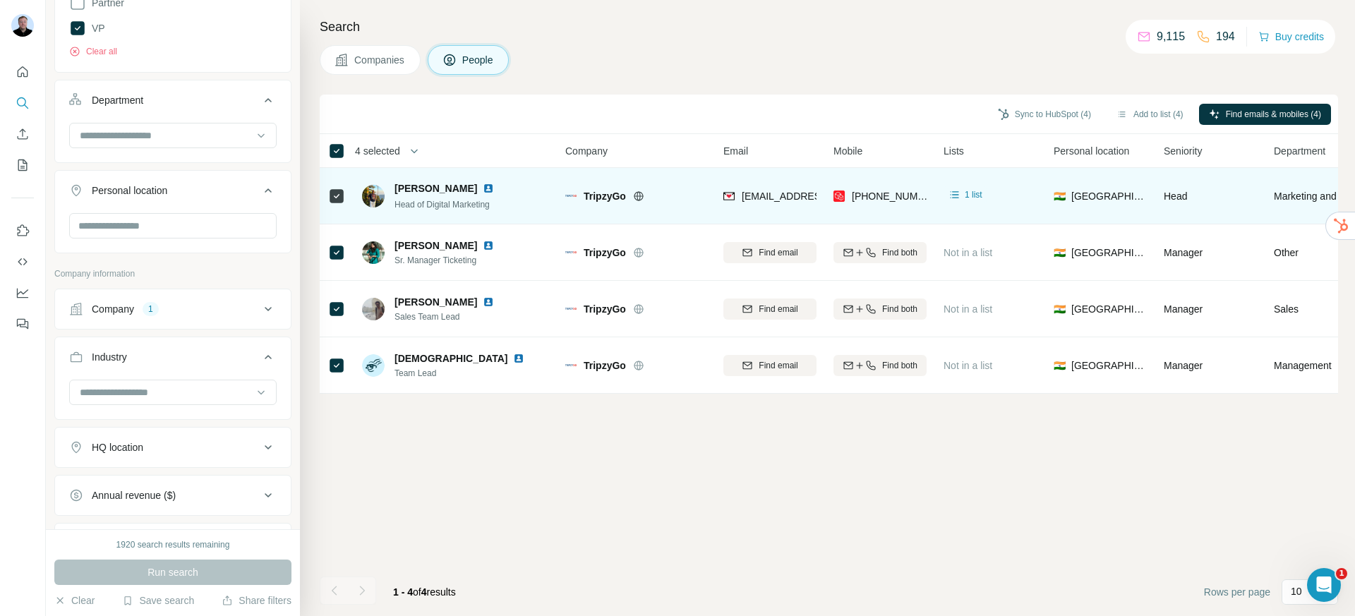
scroll to position [542, 0]
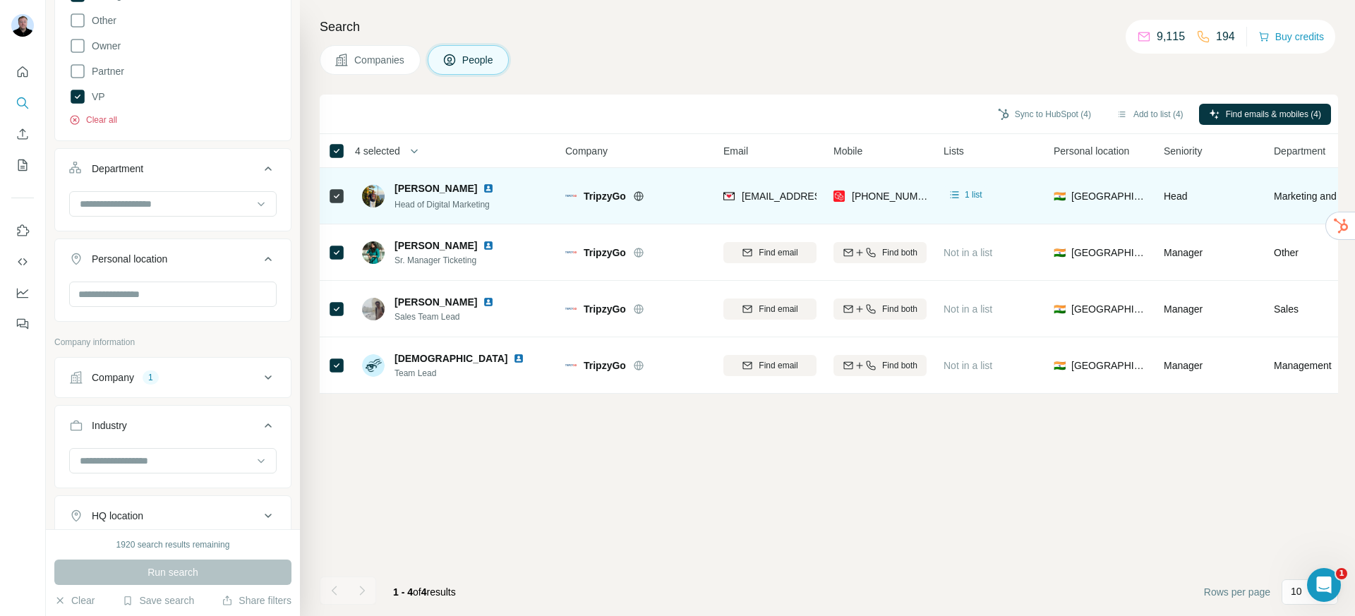
click at [91, 116] on button "Clear all" at bounding box center [93, 120] width 48 height 13
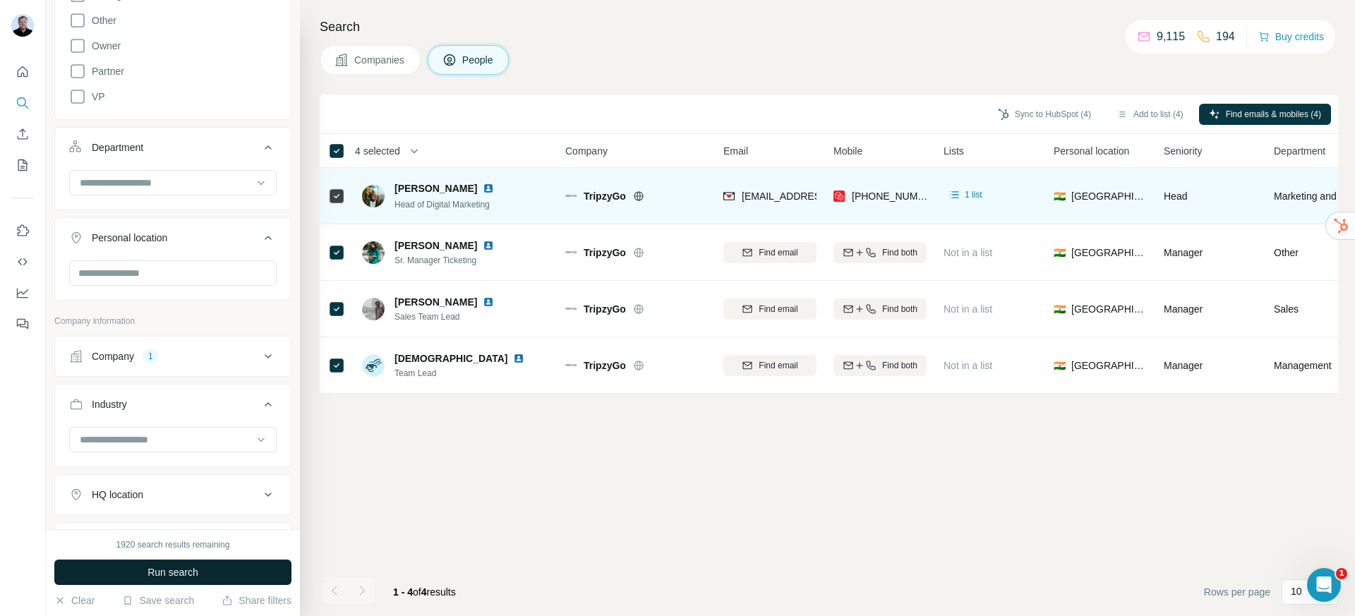
click at [160, 570] on span "Run search" at bounding box center [173, 572] width 51 height 14
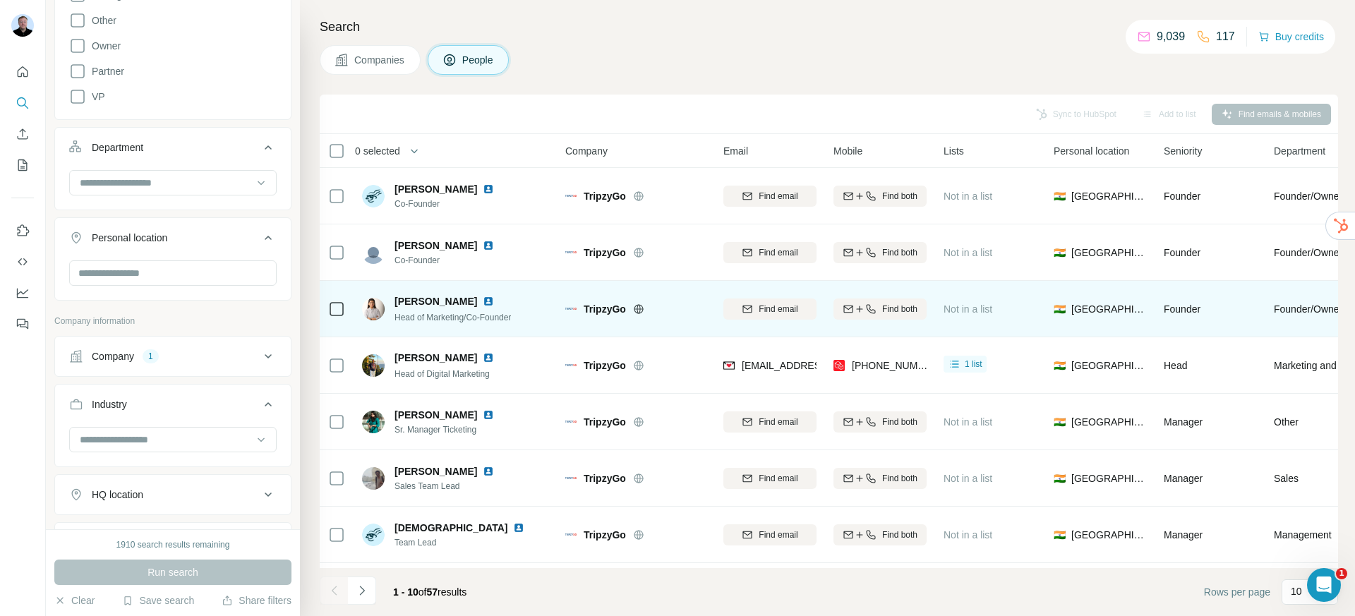
scroll to position [172, 0]
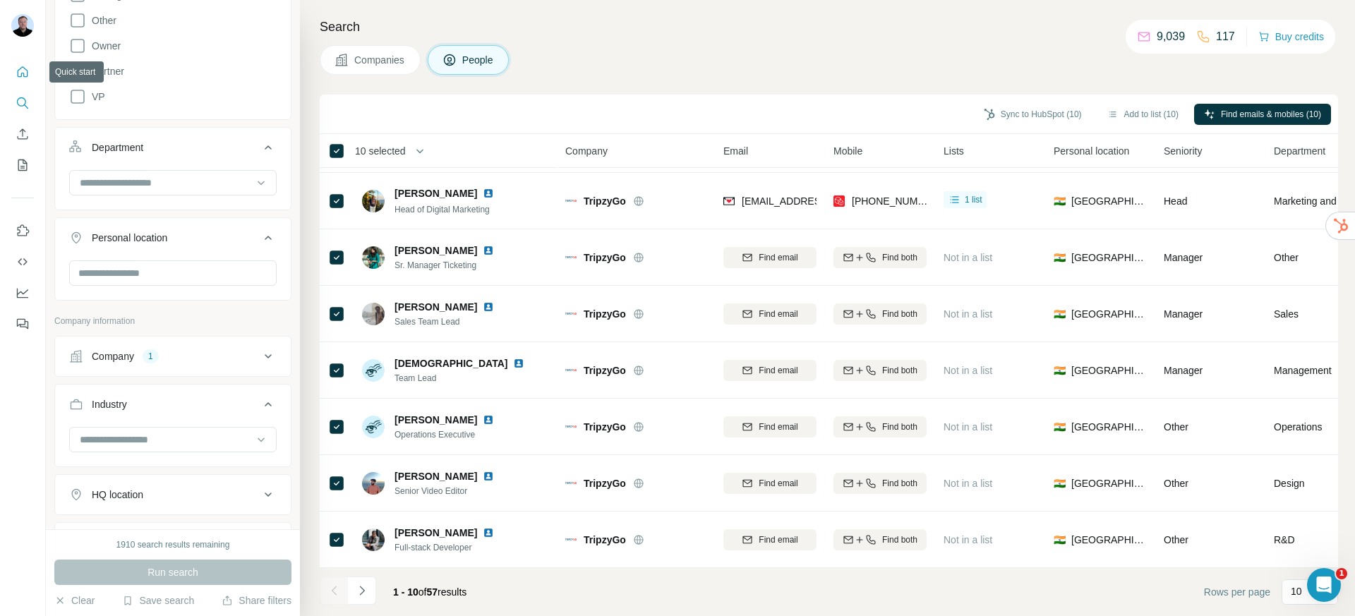
click at [23, 71] on icon "Quick start" at bounding box center [23, 72] width 14 height 14
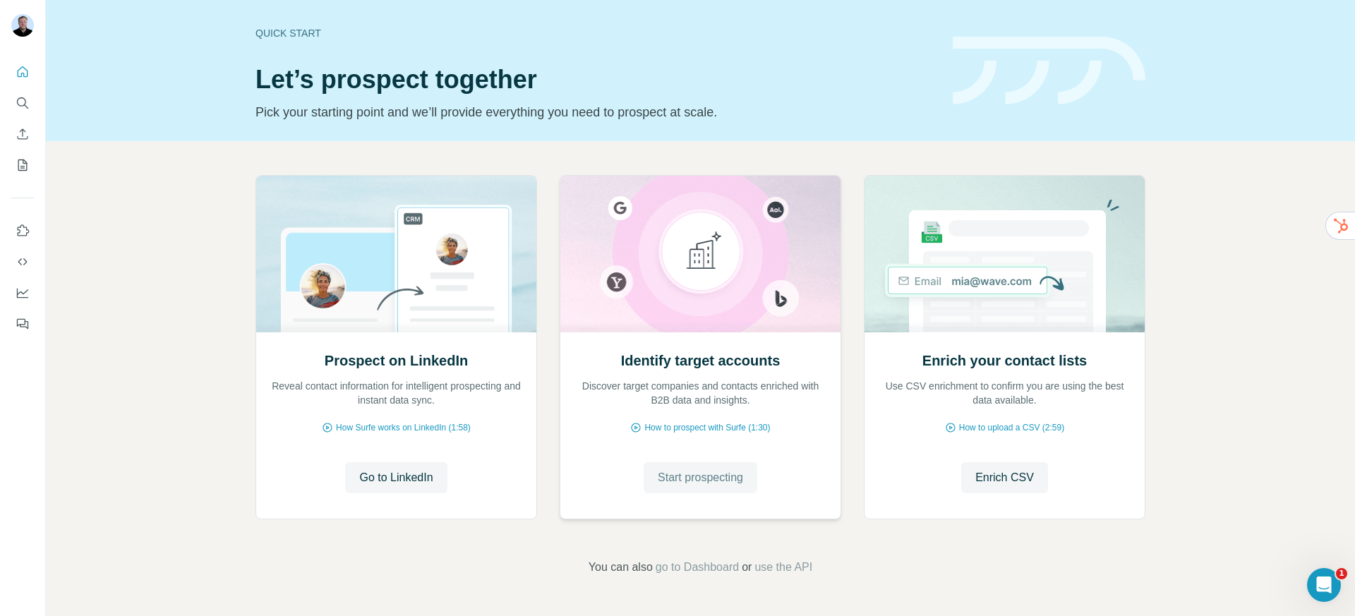
click at [707, 481] on span "Start prospecting" at bounding box center [700, 477] width 85 height 17
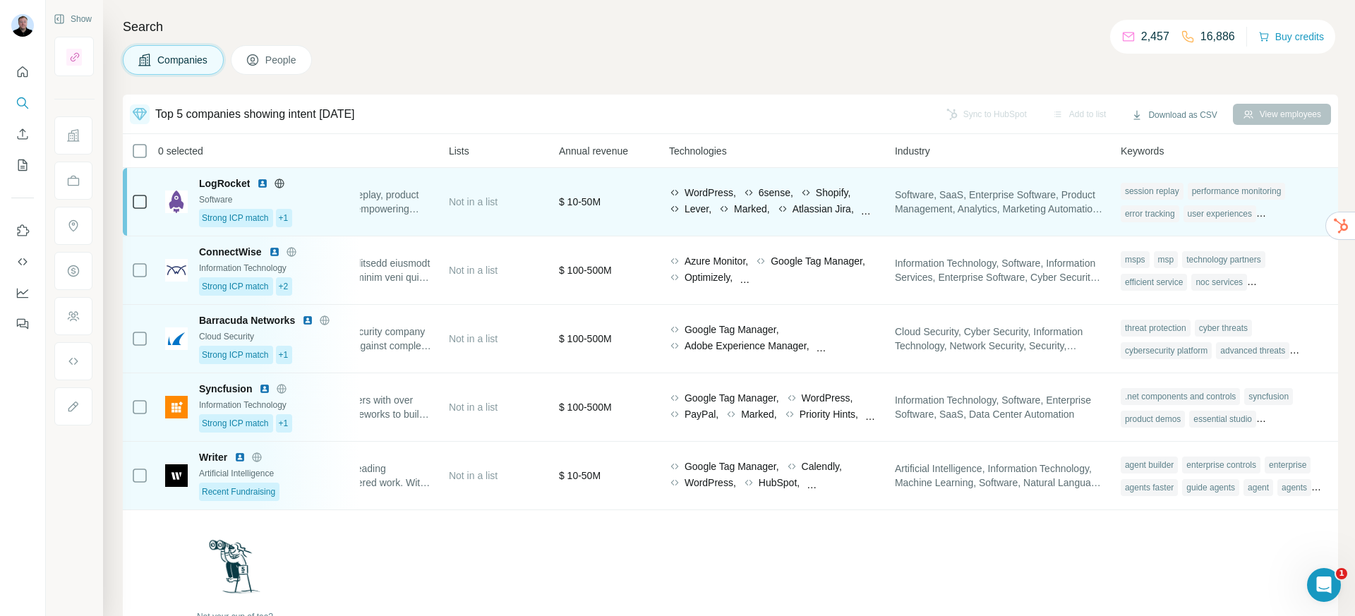
scroll to position [0, 512]
click at [871, 196] on td "WordPress, 6sense, Shopify, Lever, Marked, Atlassian Jira, Linkedin Ads, Linked…" at bounding box center [774, 202] width 226 height 68
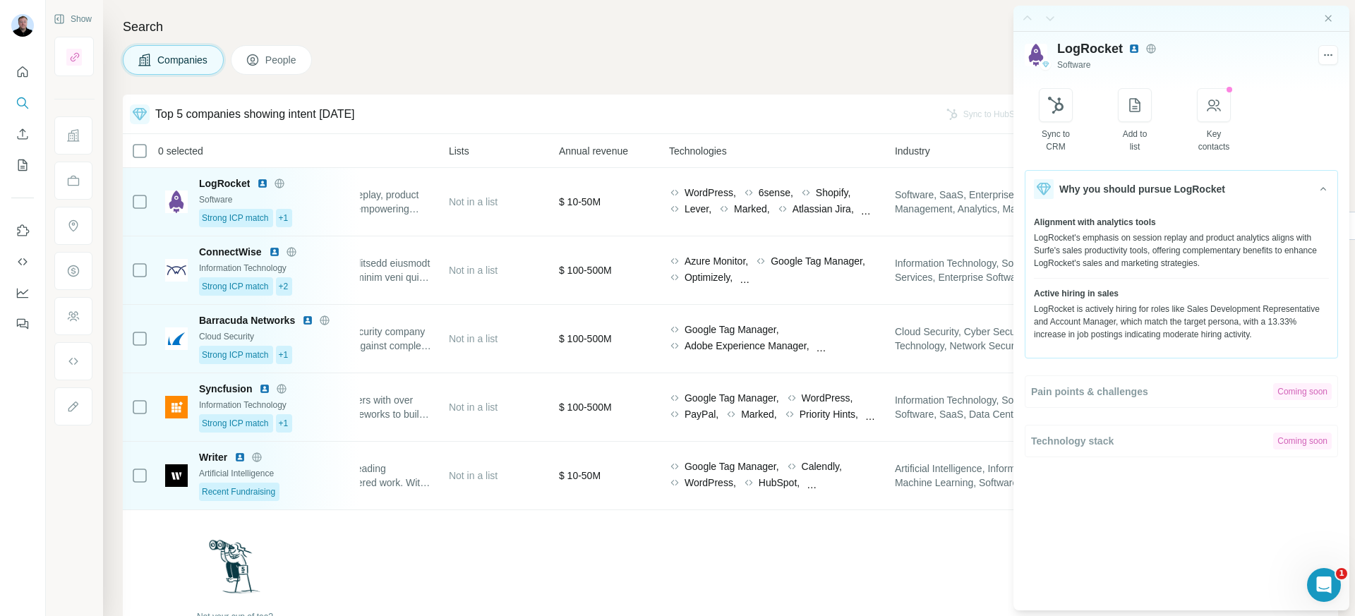
drag, startPoint x: 1037, startPoint y: 296, endPoint x: 1104, endPoint y: 295, distance: 67.1
click at [1104, 295] on span "Active hiring in sales" at bounding box center [1076, 293] width 85 height 13
drag, startPoint x: 1117, startPoint y: 294, endPoint x: 1045, endPoint y: 299, distance: 72.8
click at [1043, 300] on div "Active hiring in sales LogRocket is actively hiring for roles like Sales Develo…" at bounding box center [1181, 314] width 295 height 54
drag, startPoint x: 1039, startPoint y: 223, endPoint x: 1161, endPoint y: 222, distance: 122.1
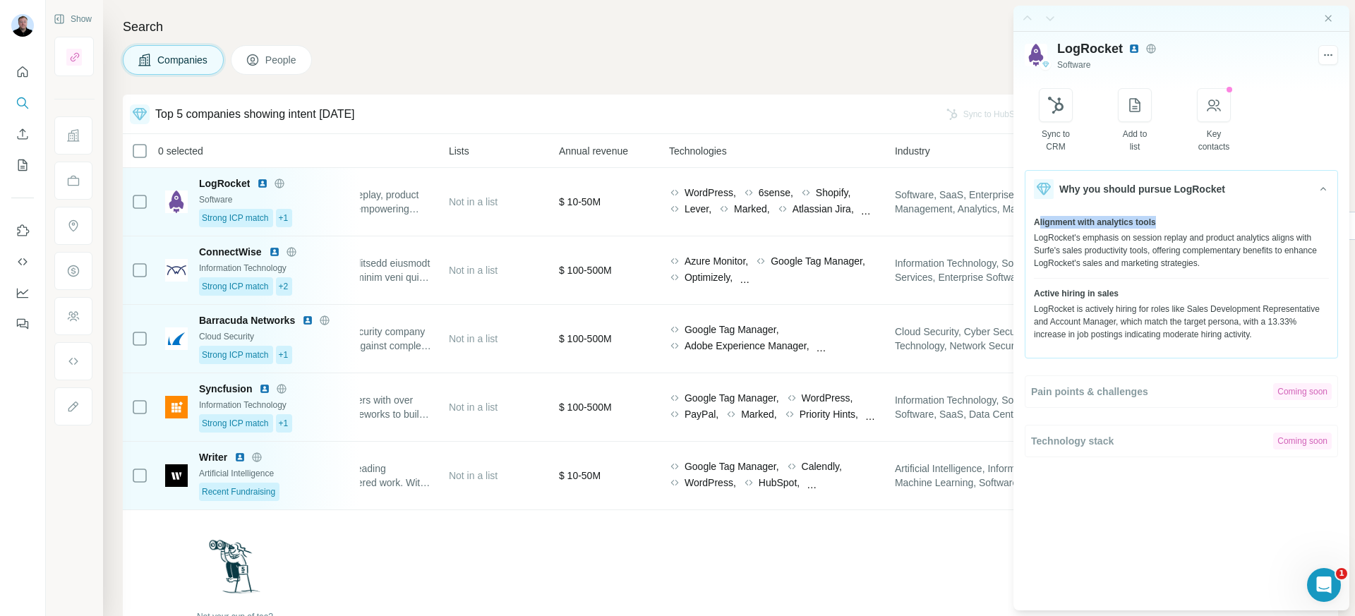
click at [1161, 222] on div "Alignment with analytics tools" at bounding box center [1181, 222] width 295 height 13
click at [1323, 15] on icon "Close side panel" at bounding box center [1328, 18] width 11 height 11
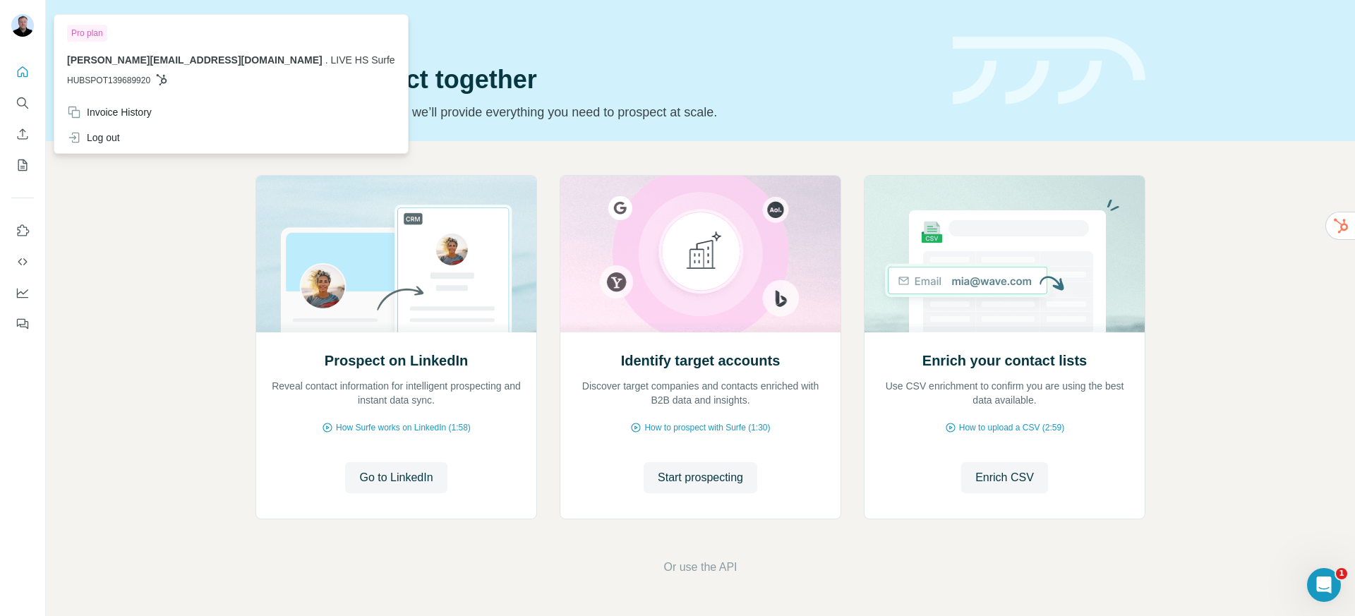
click at [16, 27] on img at bounding box center [22, 25] width 23 height 23
click at [100, 141] on div "Log out" at bounding box center [93, 138] width 53 height 14
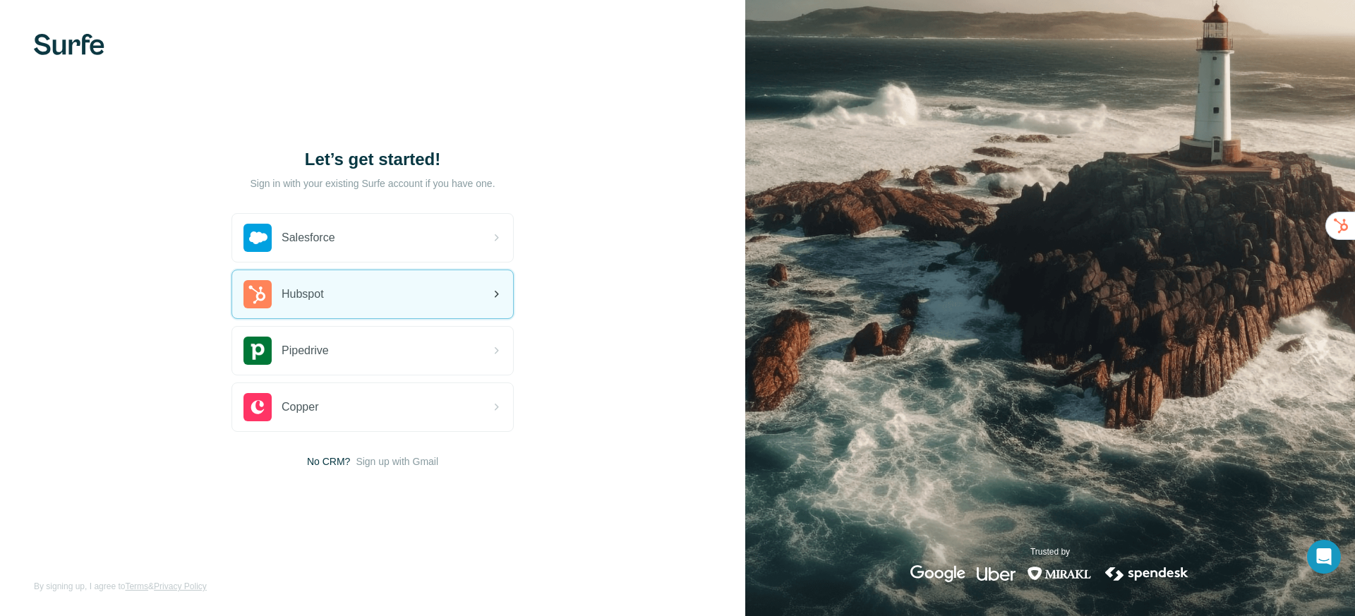
click at [324, 306] on div "Hubspot" at bounding box center [284, 294] width 80 height 28
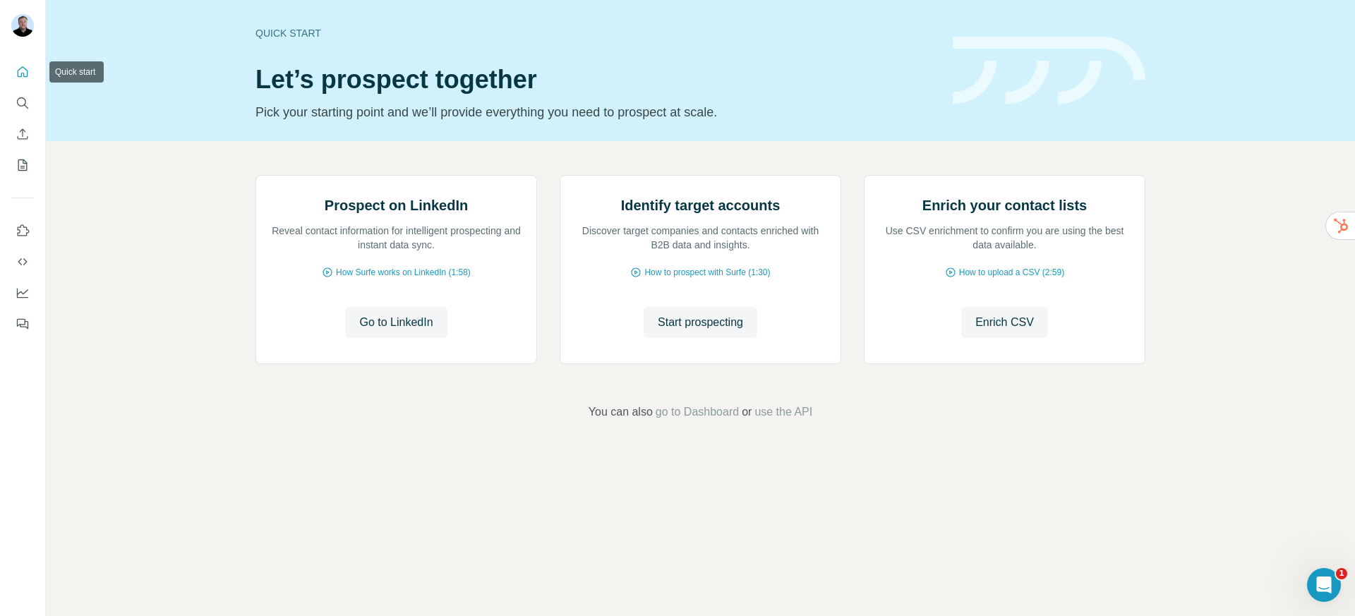
click at [25, 70] on icon "Quick start" at bounding box center [23, 72] width 14 height 14
click at [995, 331] on span "Enrich CSV" at bounding box center [1004, 322] width 59 height 17
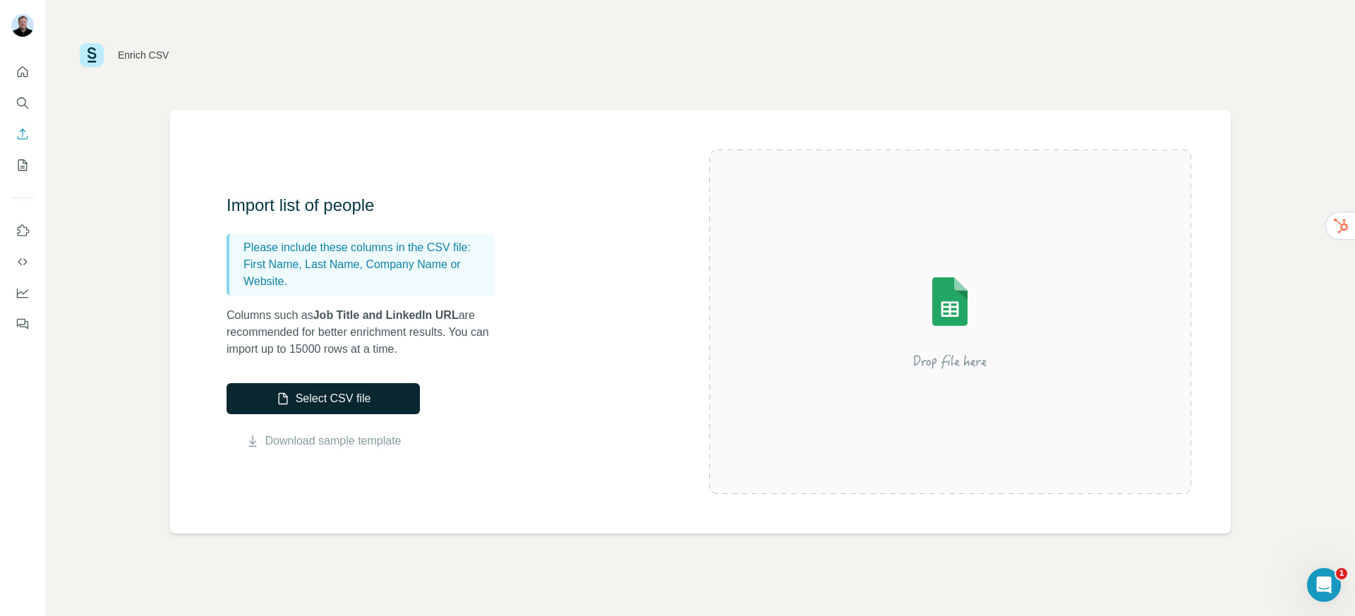
click at [327, 404] on button "Select CSV file" at bounding box center [323, 398] width 193 height 31
click at [320, 269] on p "First Name, Last Name, Company Name or Website." at bounding box center [367, 273] width 246 height 34
drag, startPoint x: 371, startPoint y: 268, endPoint x: 403, endPoint y: 279, distance: 34.2
click at [403, 279] on p "First Name, Last Name, Company Name or Website." at bounding box center [367, 273] width 246 height 34
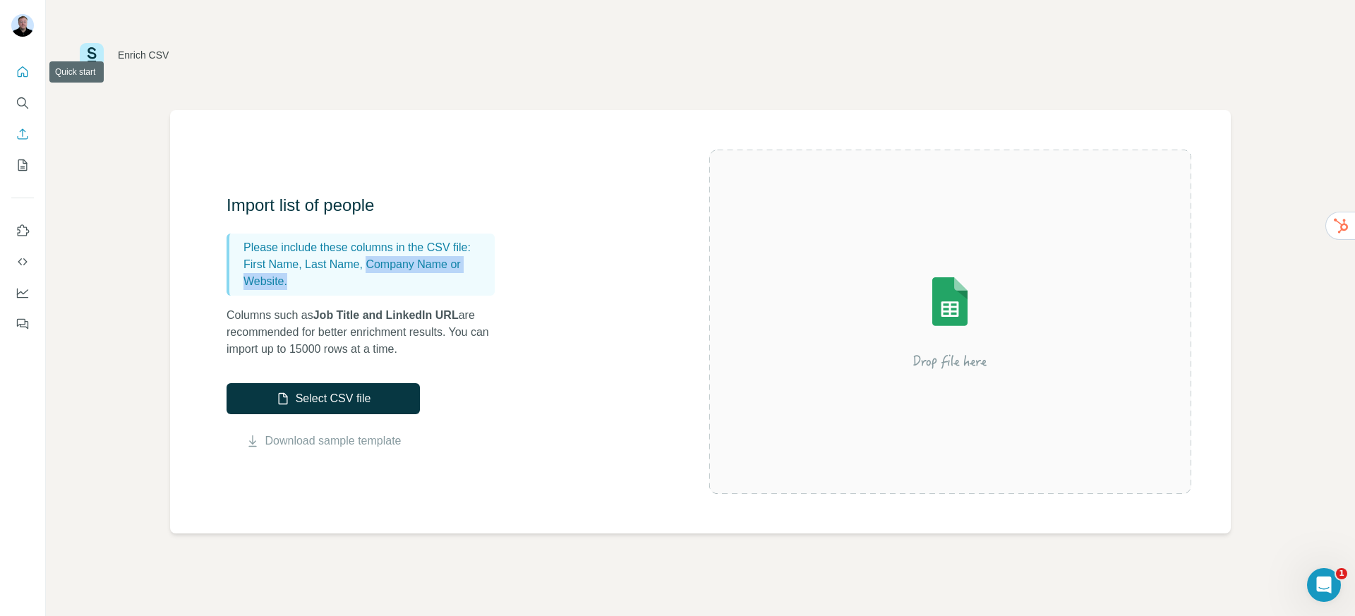
click at [16, 76] on icon "Quick start" at bounding box center [23, 72] width 14 height 14
